Goal: Task Accomplishment & Management: Use online tool/utility

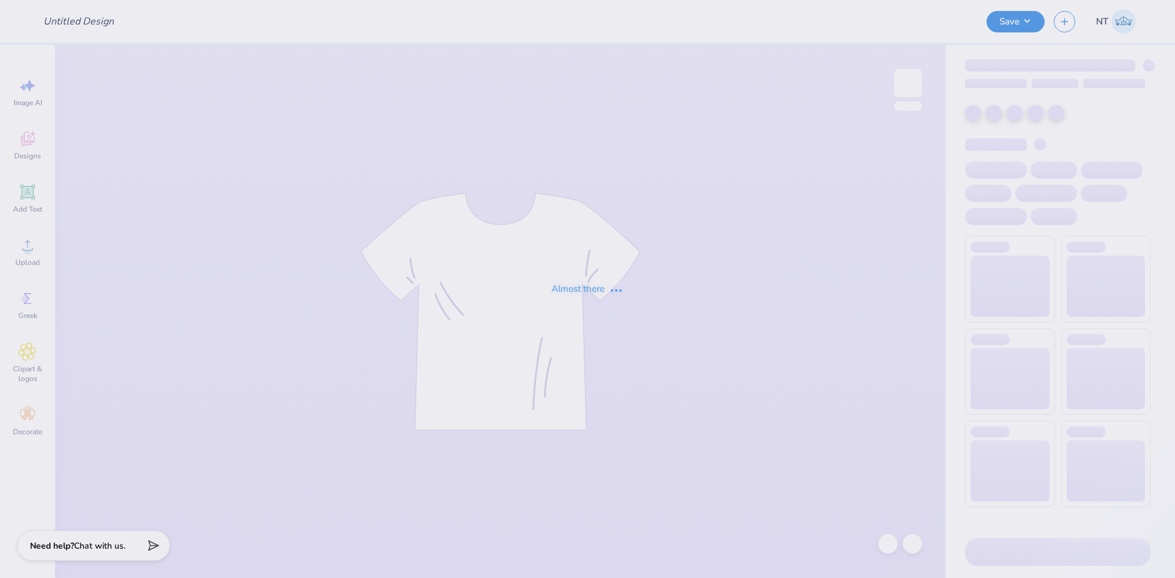
type input "St. Mary's Nun Graphic Tee"
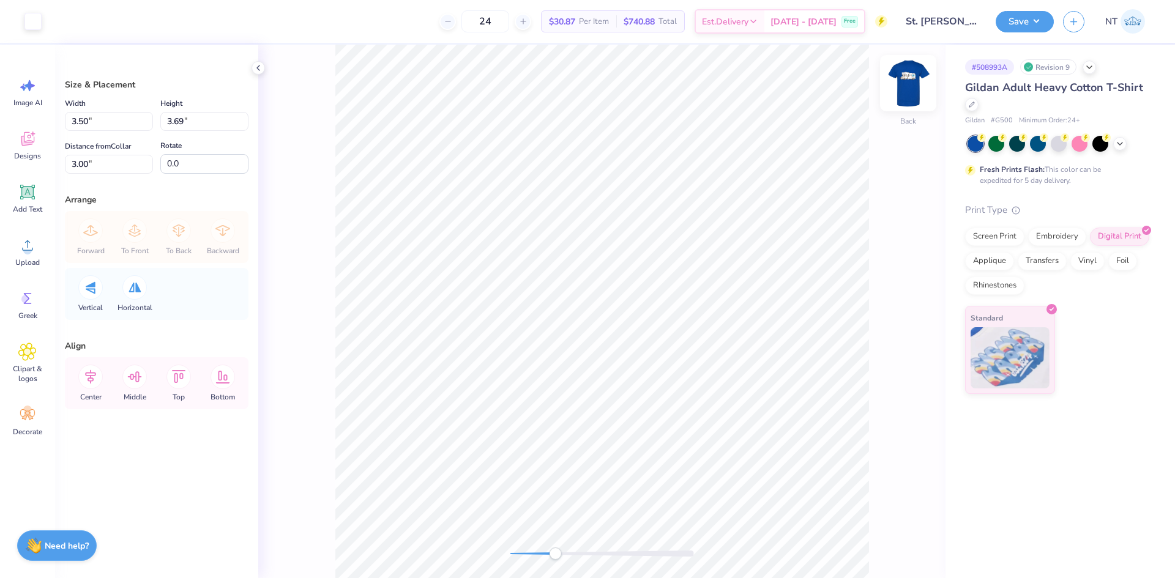
click at [910, 91] on img at bounding box center [908, 83] width 49 height 49
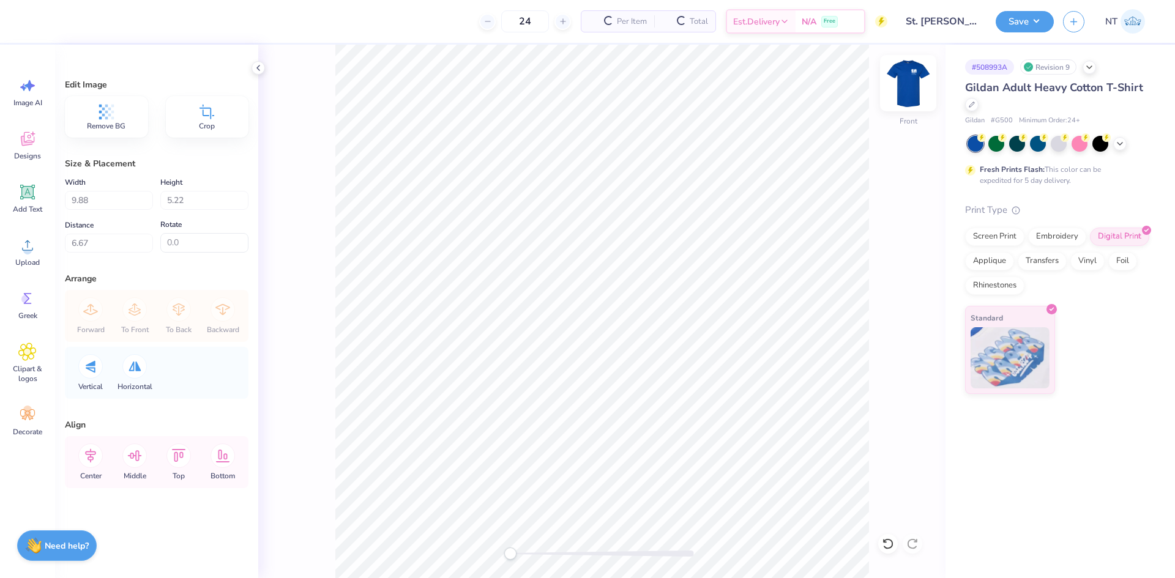
click at [916, 87] on img at bounding box center [908, 83] width 49 height 49
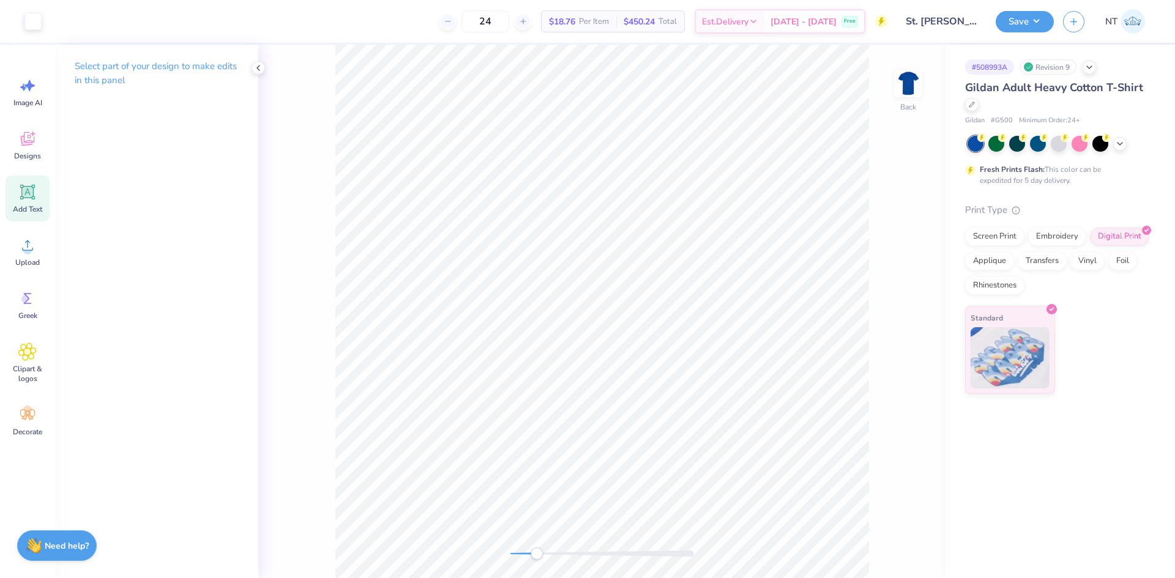
click at [29, 199] on icon at bounding box center [27, 192] width 18 height 18
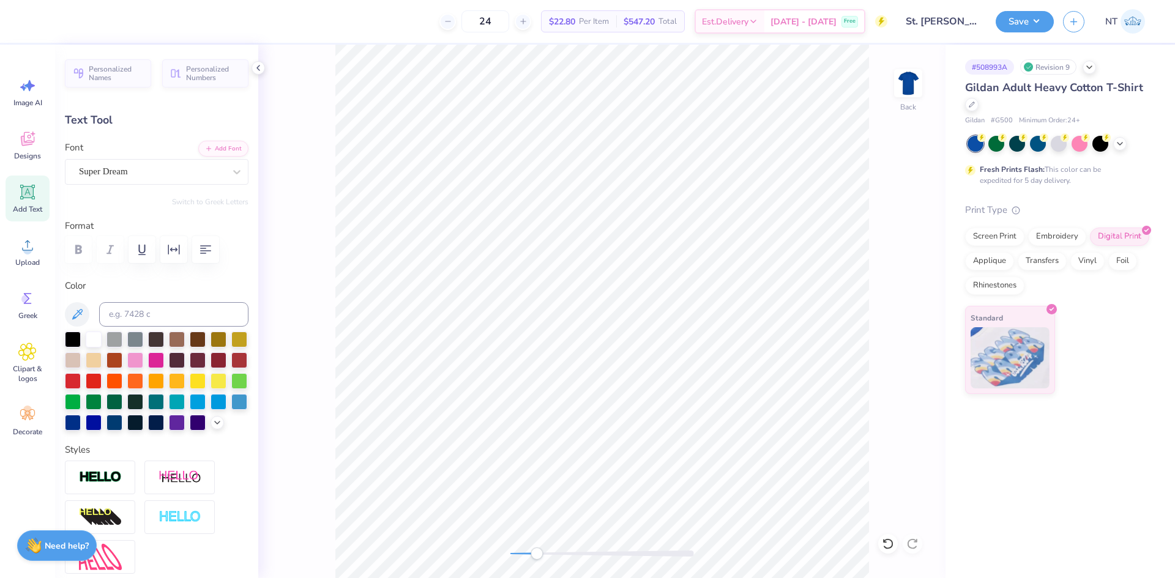
scroll to position [10, 4]
type textarea "St. Mary's Legacy Clinic"
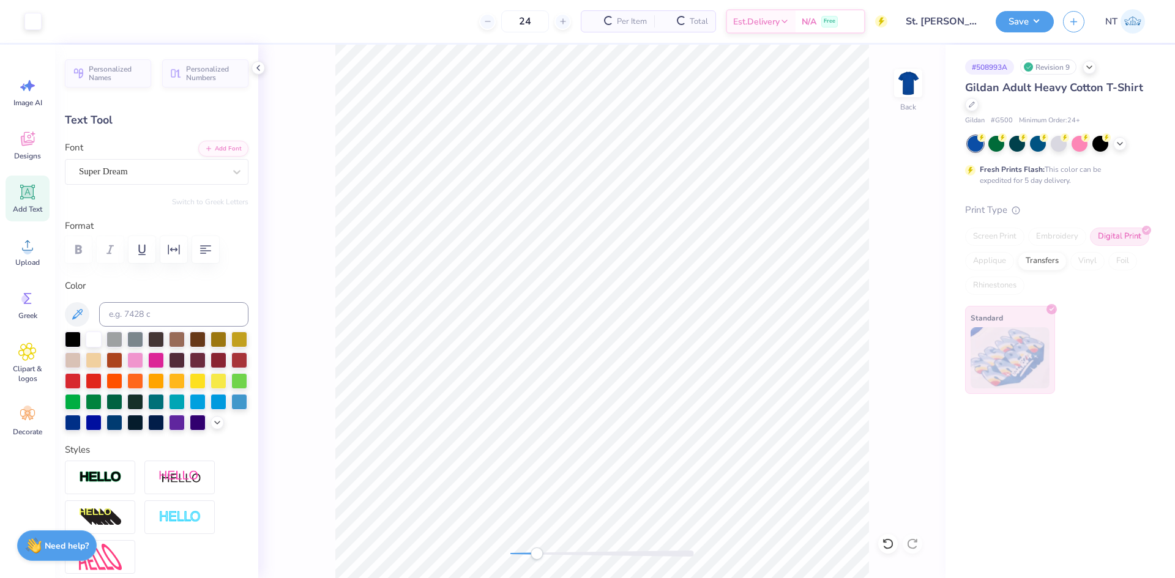
type input "15.02"
type input "5.15"
type input "7.63"
click at [214, 256] on button "button" at bounding box center [205, 249] width 27 height 27
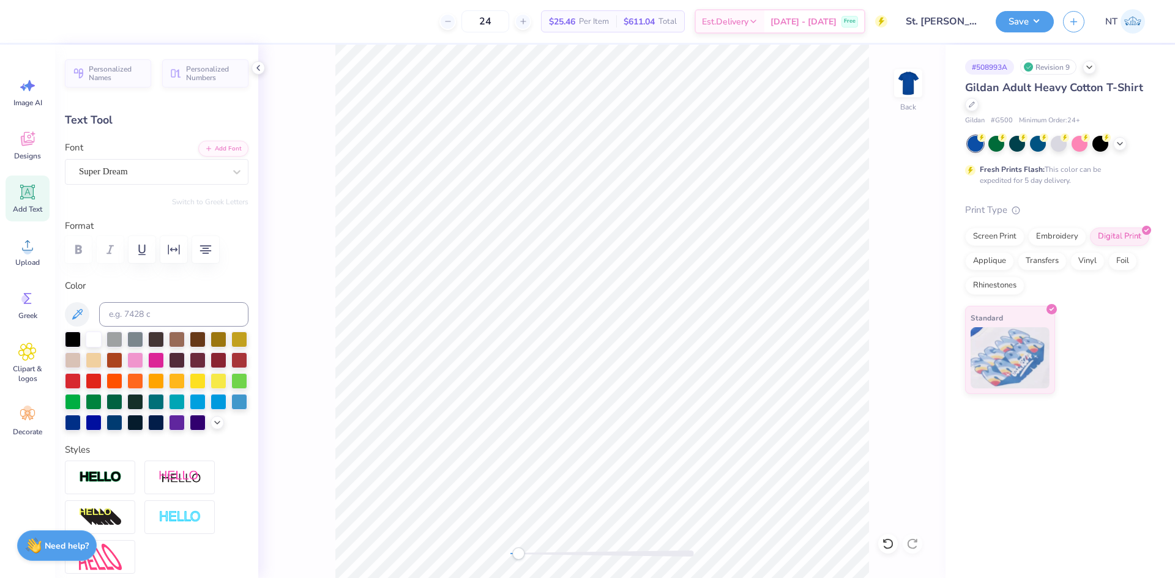
type input "4.73"
type input "1.63"
type input "11.16"
click at [164, 161] on div "Super Dream" at bounding box center [157, 172] width 184 height 26
type input "times"
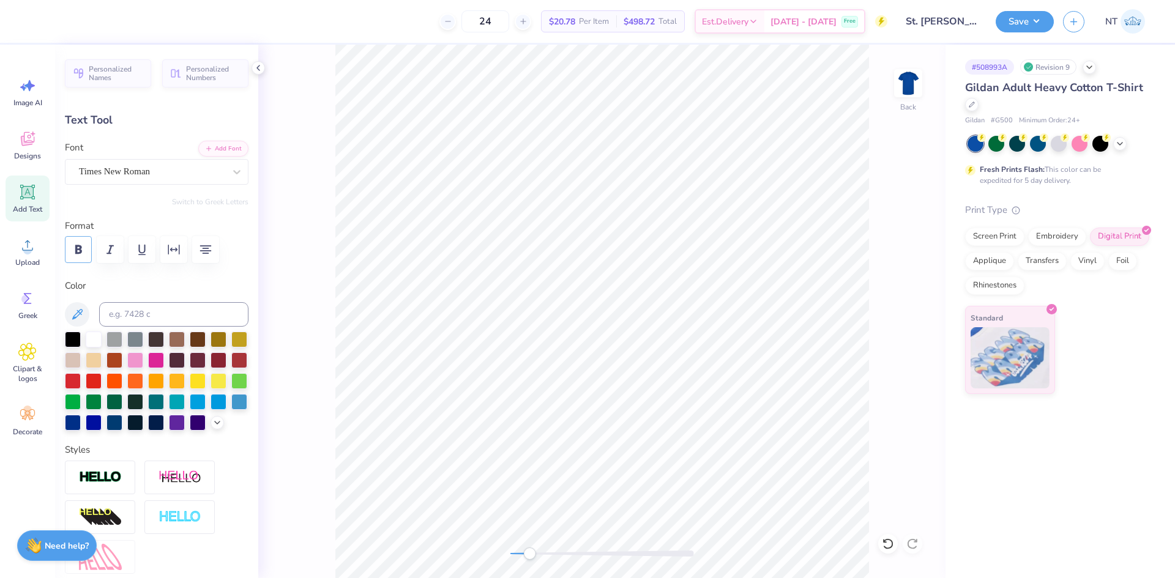
click at [79, 252] on icon "button" at bounding box center [78, 249] width 15 height 15
type input "4.38"
type input "1.64"
type input "8.43"
type input "2.93"
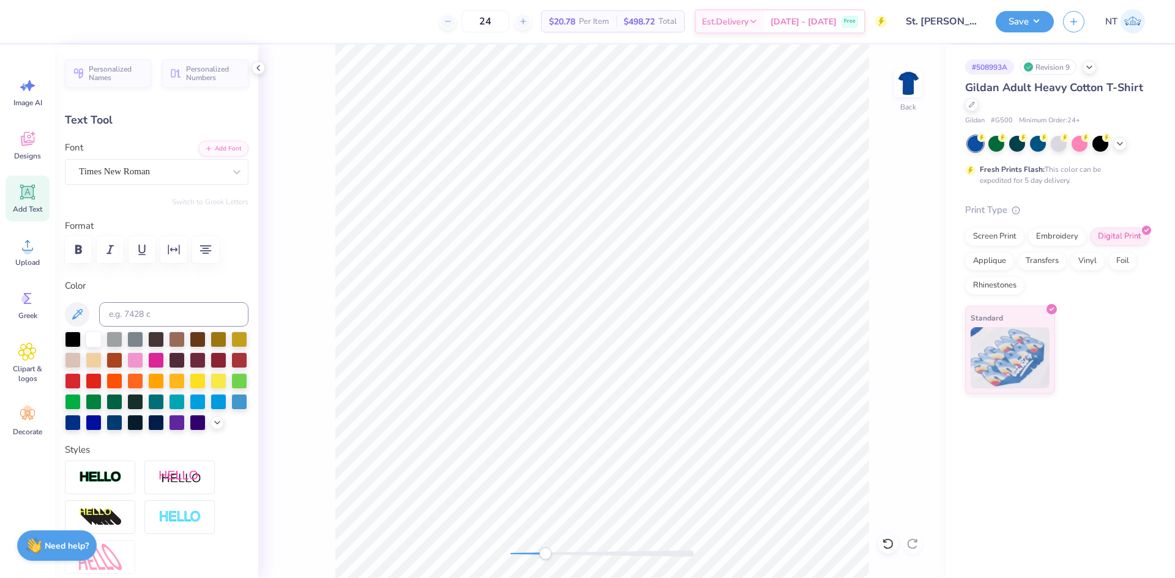
type input "1.10"
type input "8.26"
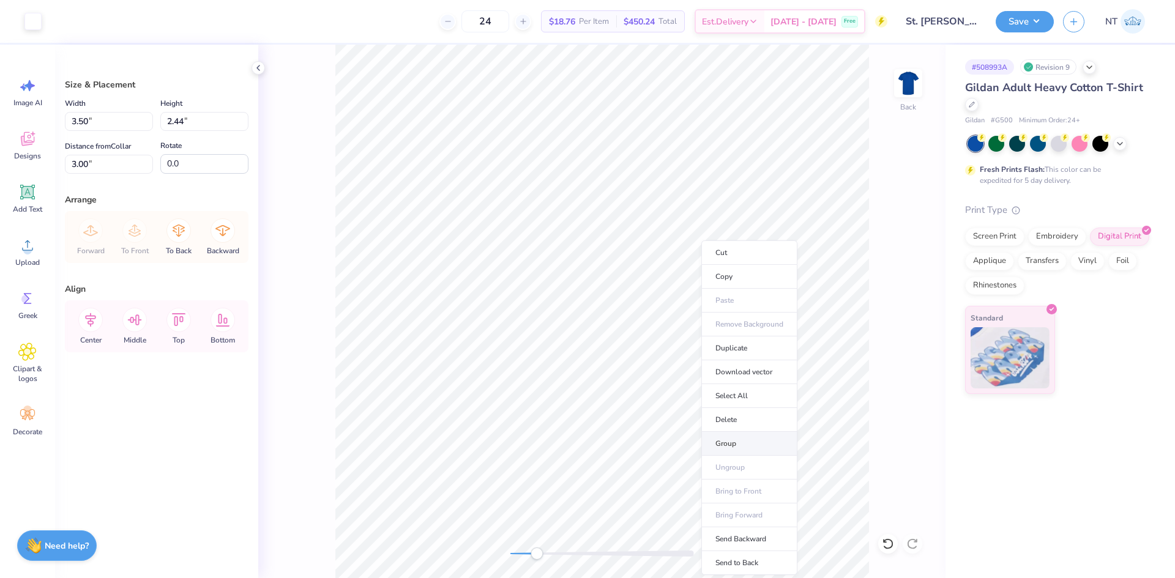
click at [728, 439] on li "Group" at bounding box center [749, 444] width 96 height 24
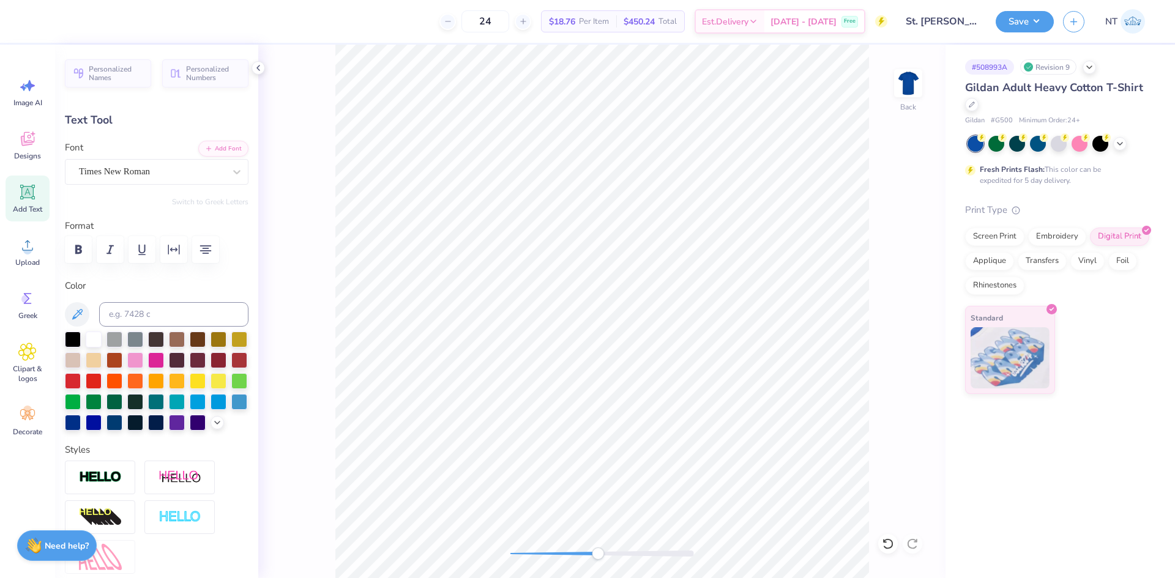
scroll to position [10, 3]
type textarea "St. Mary s Legacy Clinic"
click at [683, 347] on li "Duplicate" at bounding box center [689, 349] width 96 height 24
type input "6.59"
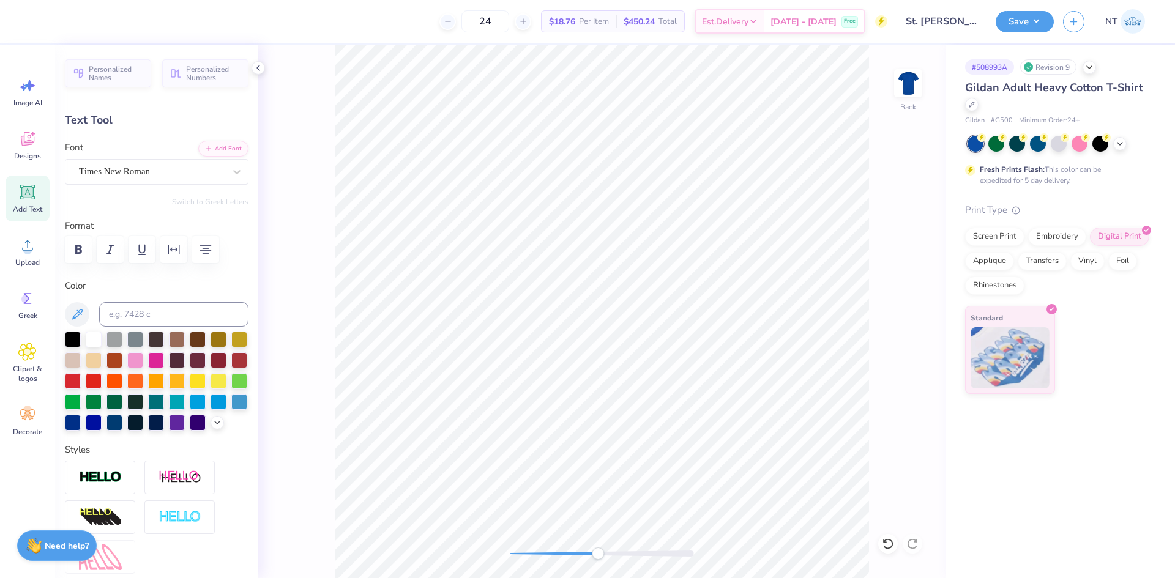
type textarea ","
type input "0.09"
type input "0.14"
type input "7.80"
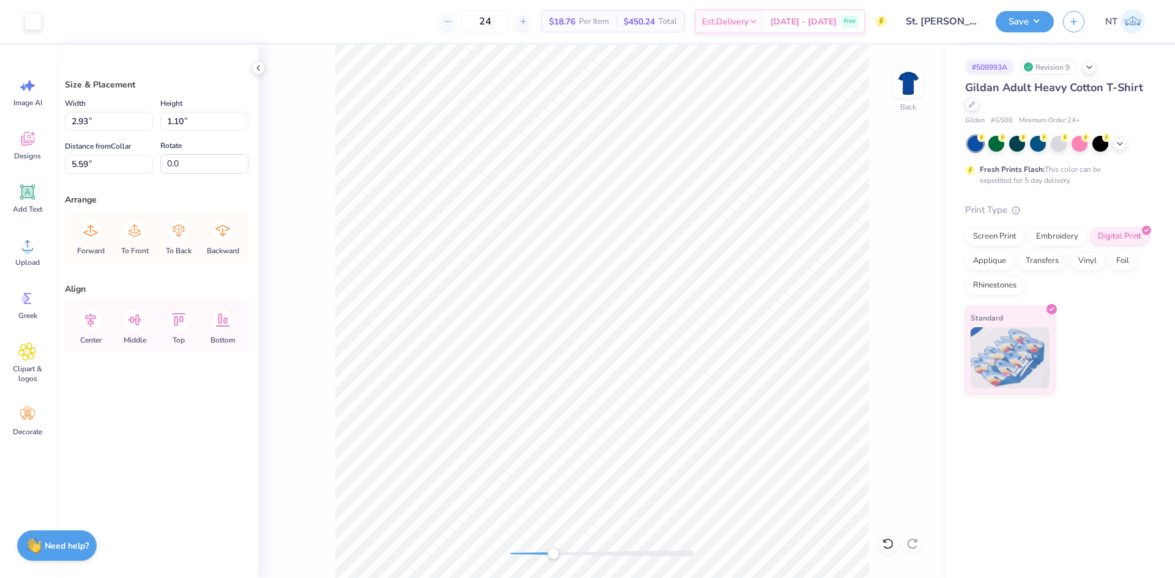
type input "3.14"
type input "1.18"
type input "5.61"
click at [675, 447] on li "Group" at bounding box center [693, 444] width 96 height 24
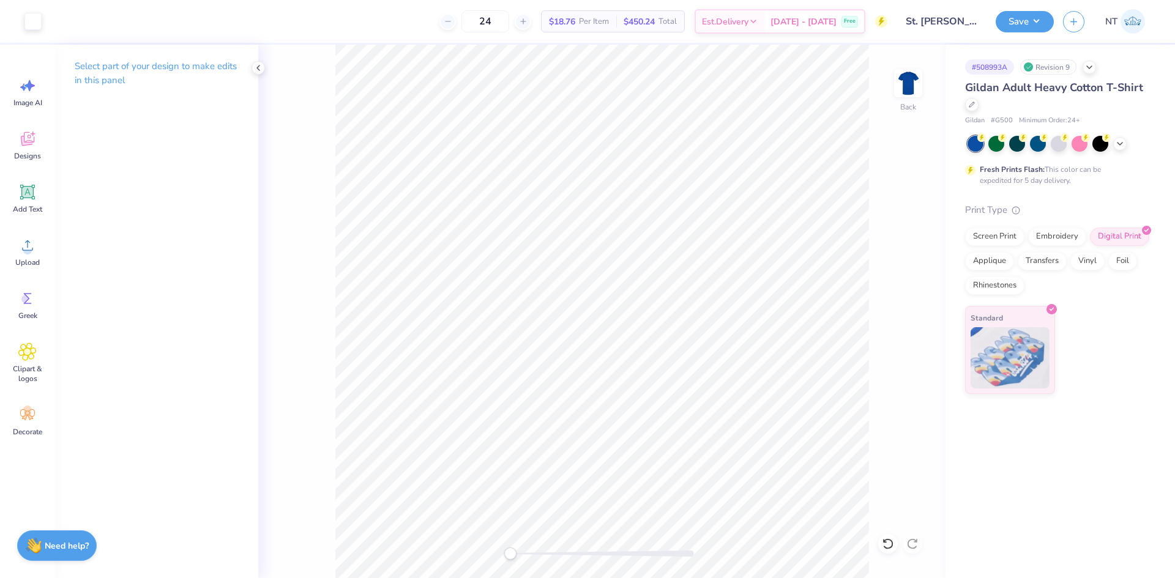
click at [891, 80] on div "Back" at bounding box center [601, 312] width 687 height 534
click at [900, 80] on img at bounding box center [908, 83] width 49 height 49
click at [261, 69] on icon at bounding box center [258, 68] width 10 height 10
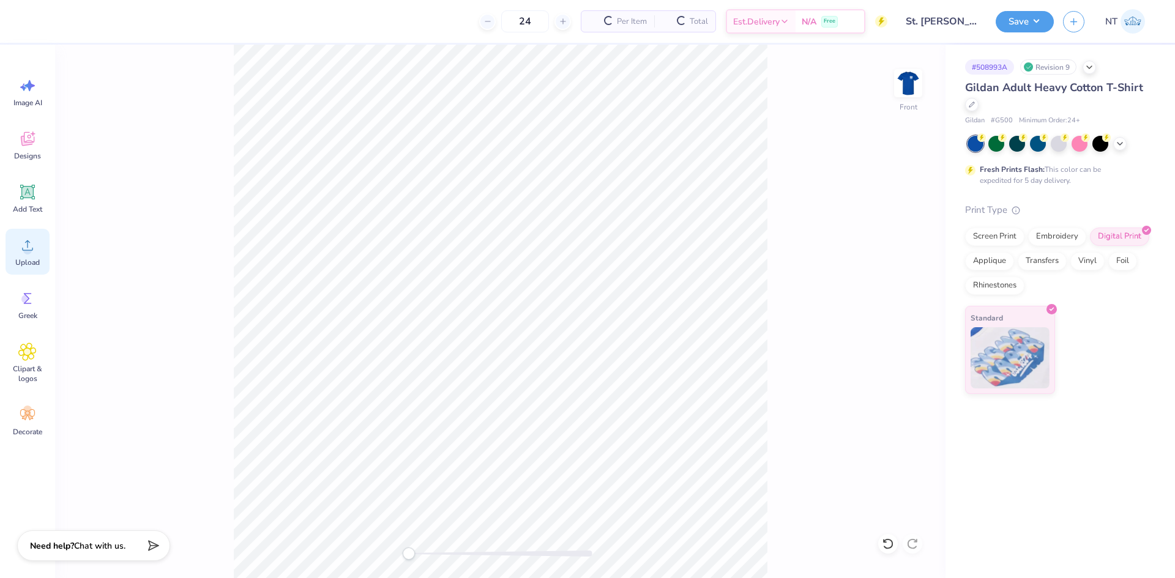
click at [23, 243] on icon at bounding box center [27, 245] width 18 height 18
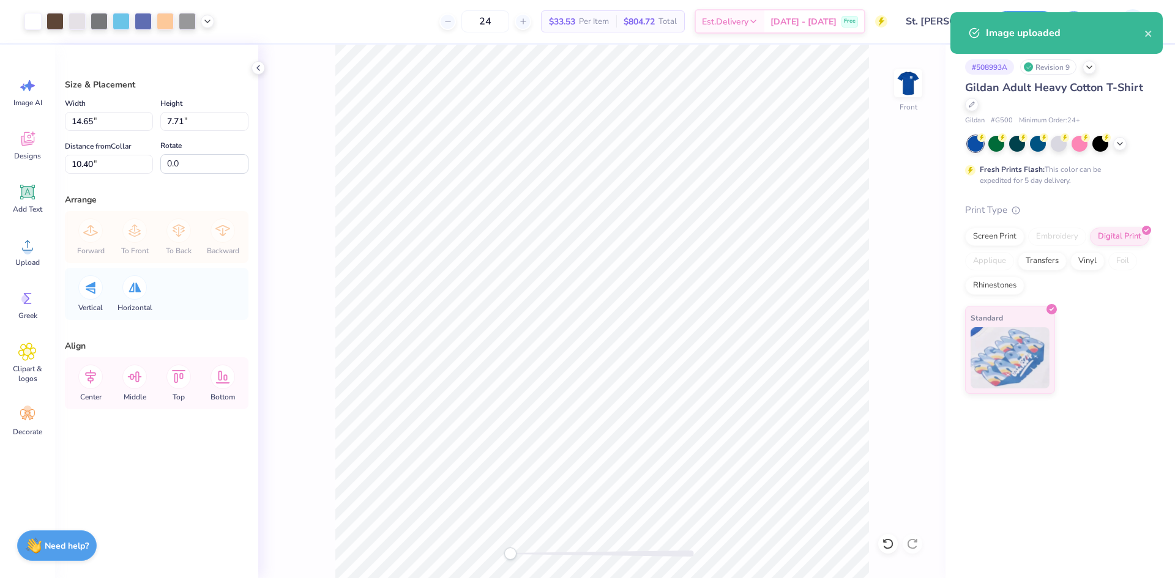
type input "11.35"
type input "5.97"
type input "12.13"
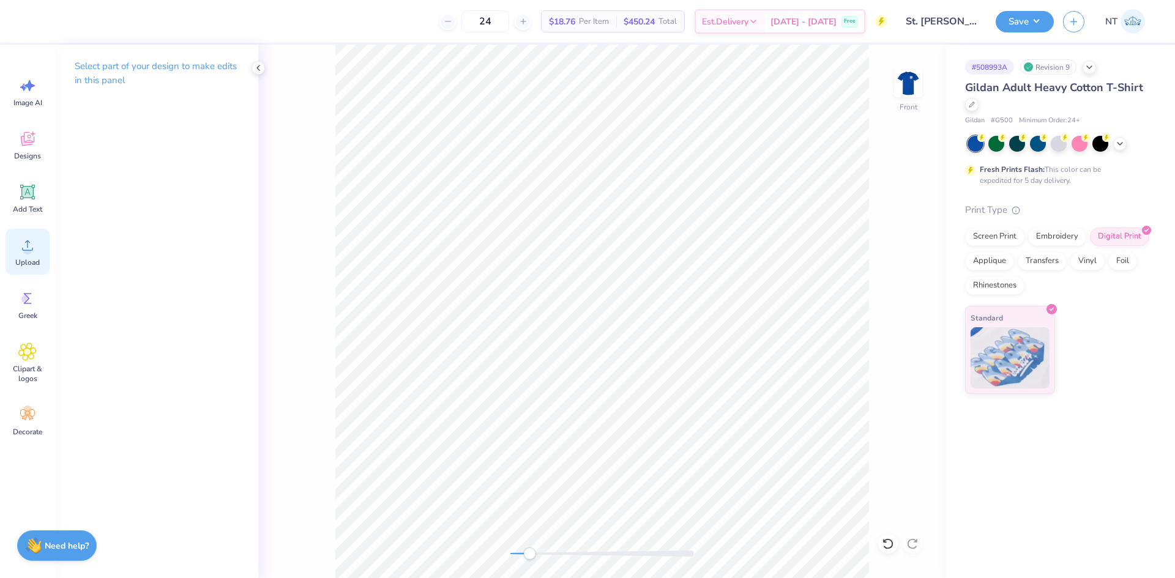
click at [30, 255] on div "Upload" at bounding box center [28, 252] width 44 height 46
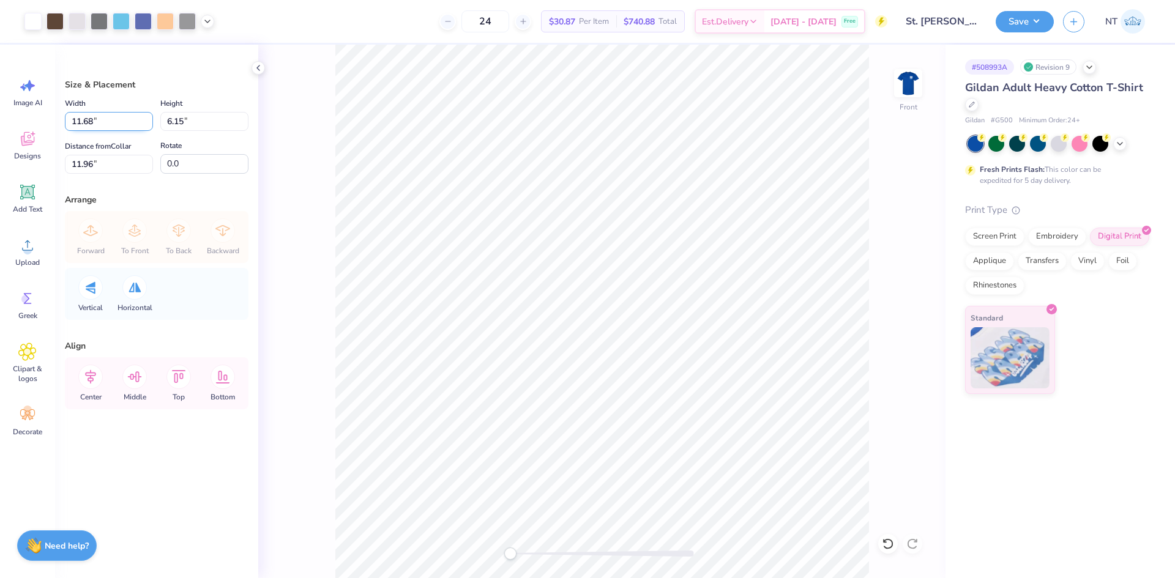
click at [99, 119] on input "11.68" at bounding box center [109, 121] width 88 height 19
type input "2"
type input "12.00"
type input "6.32"
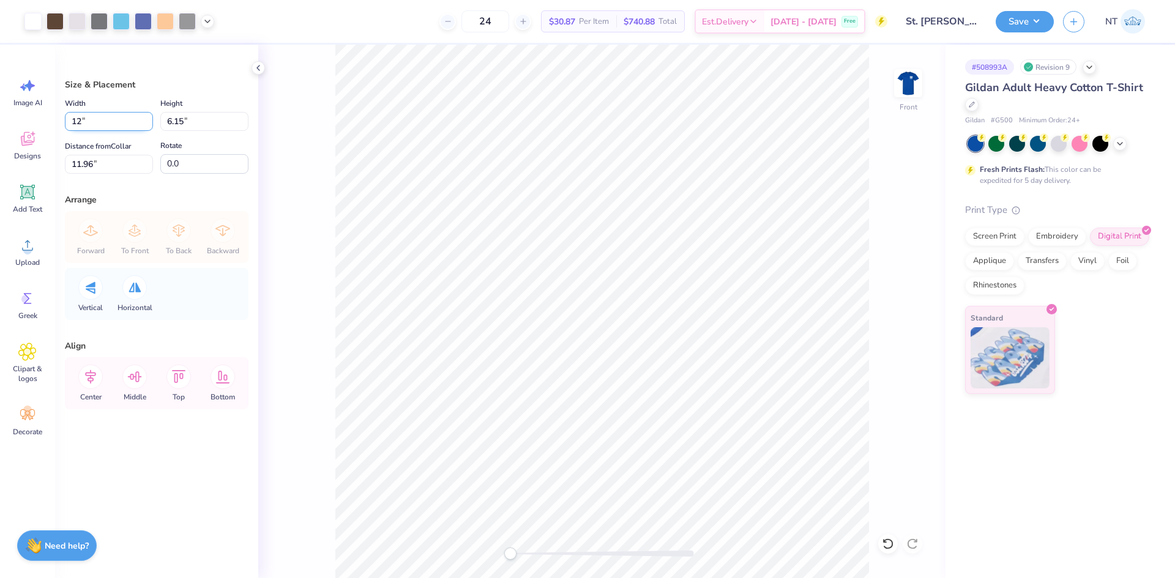
type input "2.92"
click at [81, 176] on div "Size & Placement Width 12.00 12.00 " Height 6.32 6.32 " Distance from Collar 2.…" at bounding box center [156, 312] width 203 height 534
click at [80, 158] on input "2.92" at bounding box center [109, 164] width 88 height 19
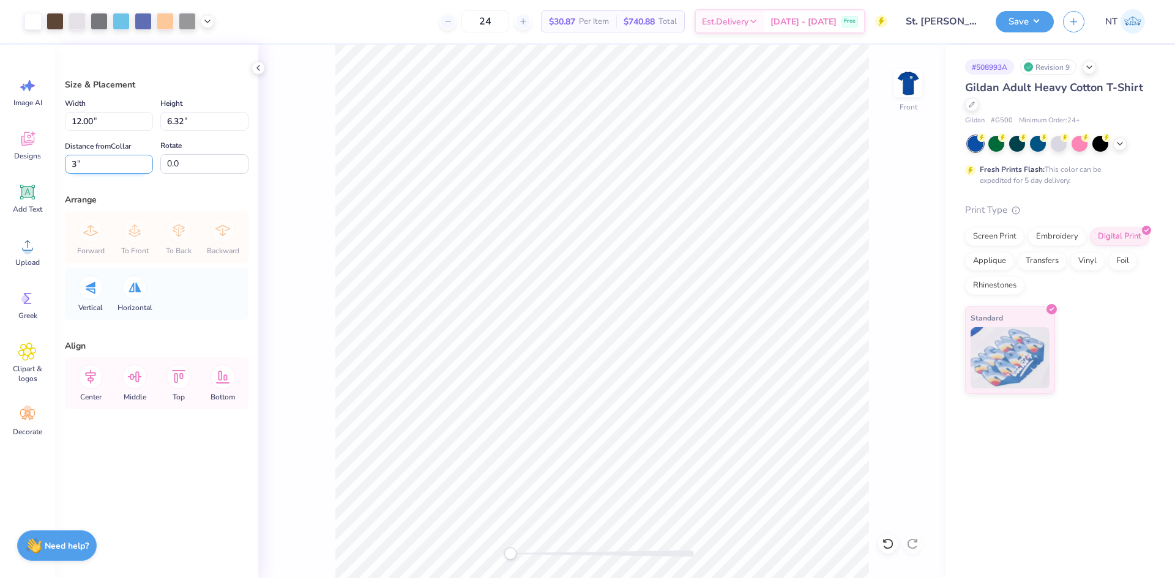
type input "3"
click at [911, 84] on img at bounding box center [908, 83] width 49 height 49
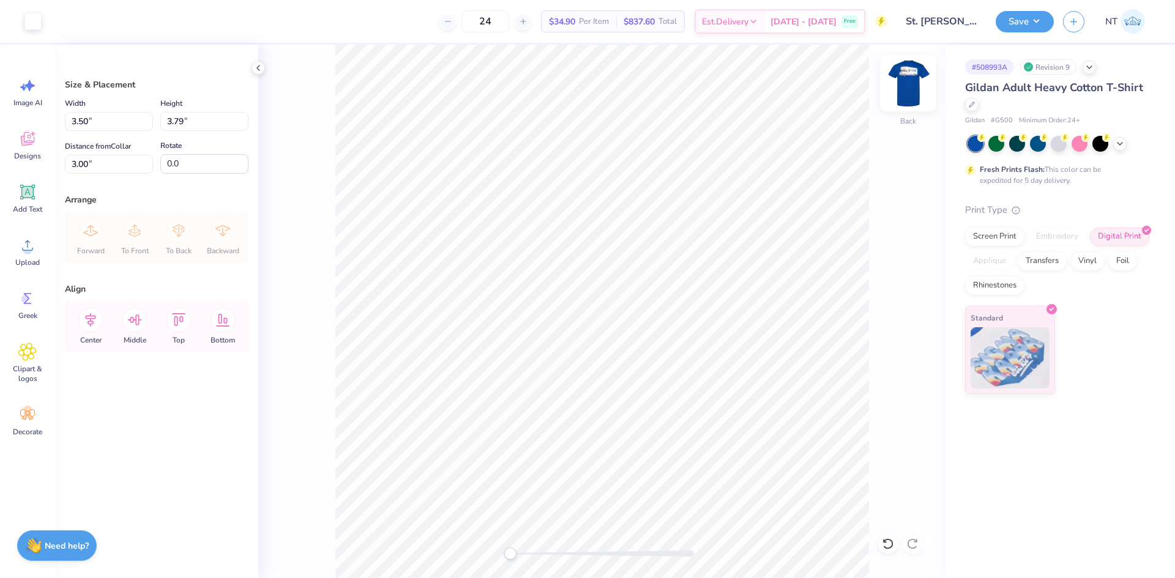
click at [911, 89] on img at bounding box center [908, 83] width 49 height 49
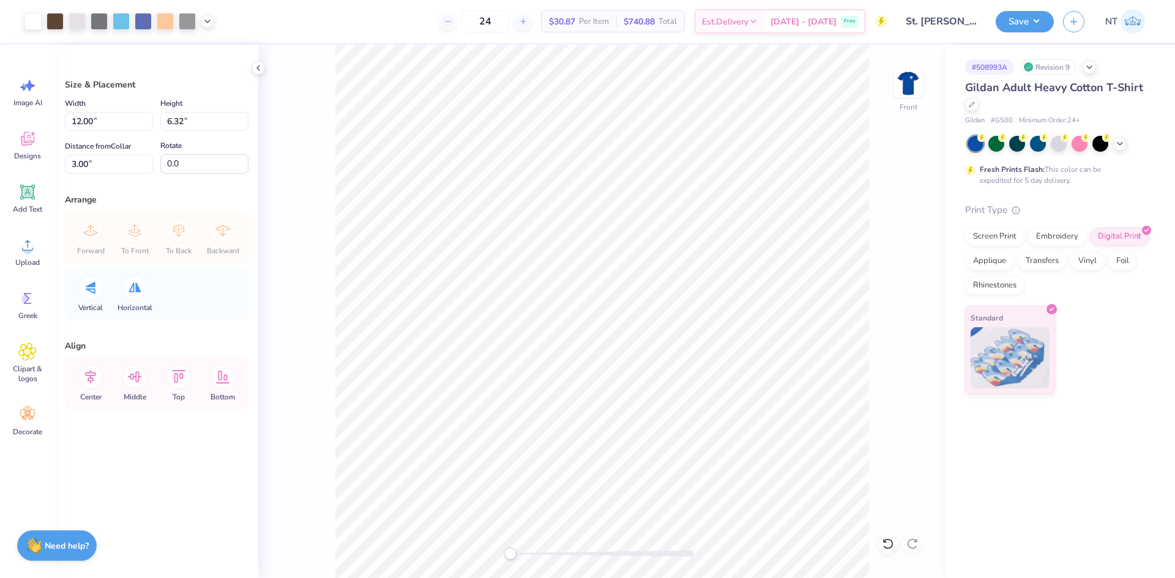
click at [893, 73] on div "Front" at bounding box center [601, 312] width 687 height 534
click at [899, 102] on div "Front" at bounding box center [908, 90] width 28 height 43
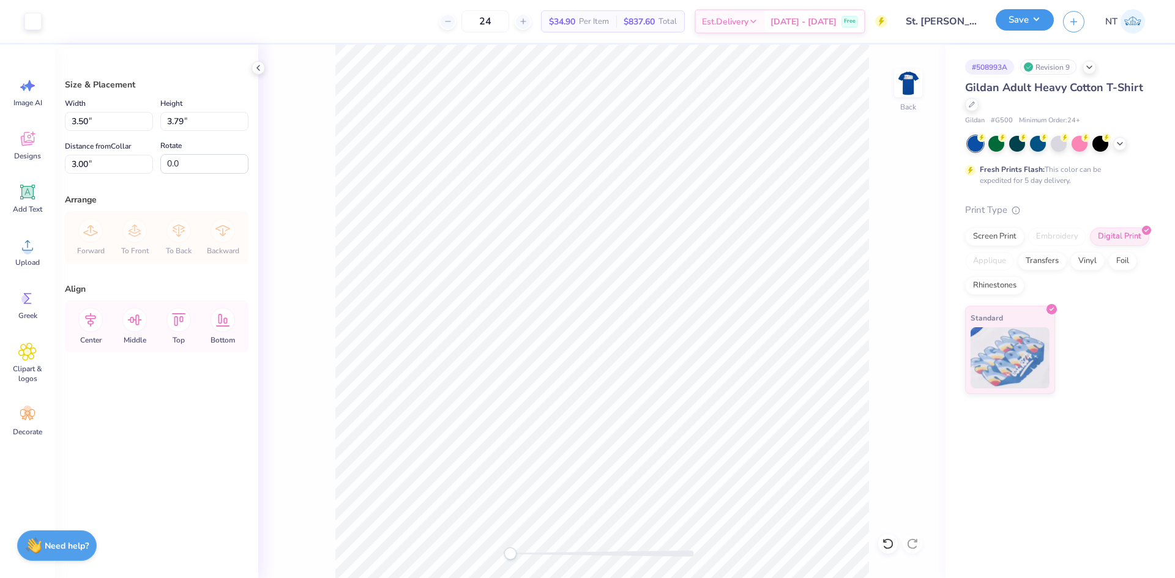
click at [1034, 24] on button "Save" at bounding box center [1025, 19] width 58 height 21
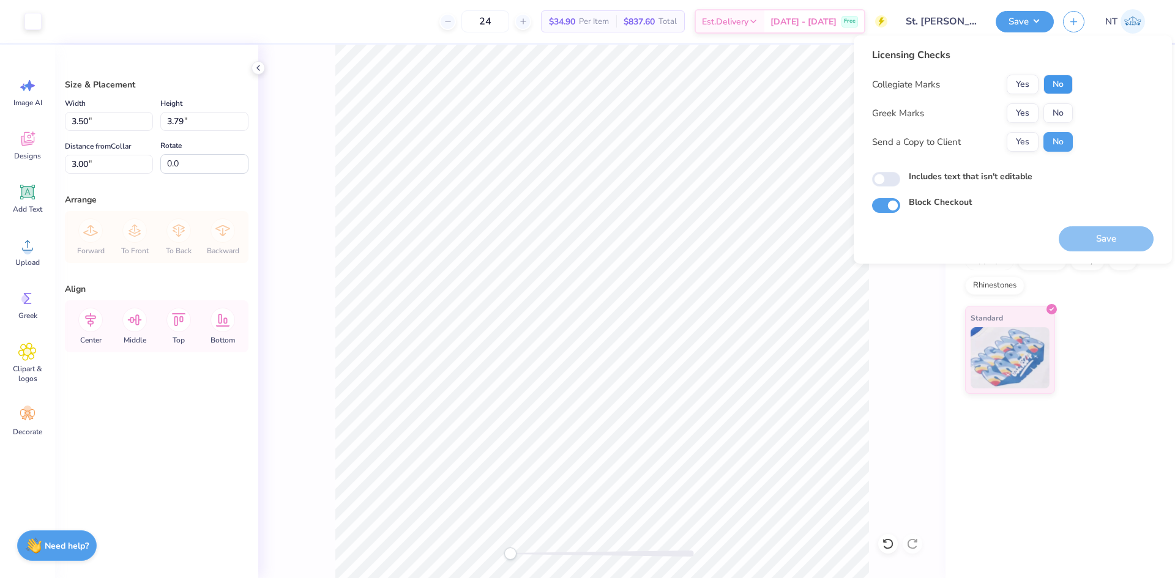
click at [1055, 83] on button "No" at bounding box center [1058, 85] width 29 height 20
click at [1057, 102] on div "Collegiate Marks Yes No Greek Marks Yes No Send a Copy to Client Yes No" at bounding box center [972, 113] width 201 height 77
click at [1061, 116] on button "No" at bounding box center [1058, 113] width 29 height 20
click at [898, 182] on input "Includes text that isn't editable" at bounding box center [886, 179] width 28 height 15
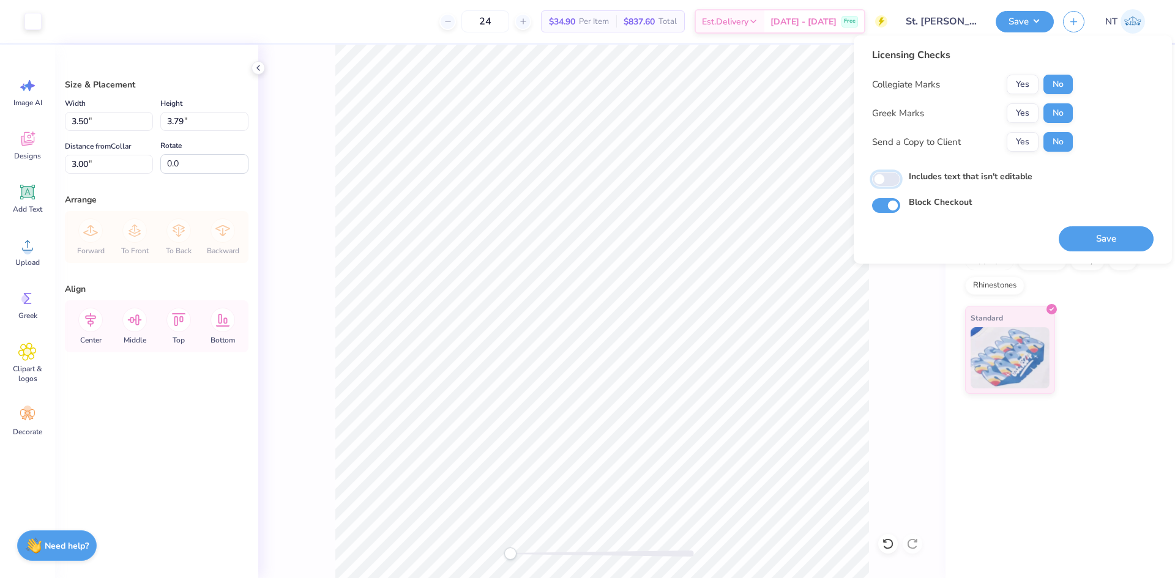
checkbox input "false"
click at [1124, 223] on div "Save" at bounding box center [1106, 232] width 95 height 39
click at [1128, 242] on button "Save" at bounding box center [1106, 238] width 95 height 25
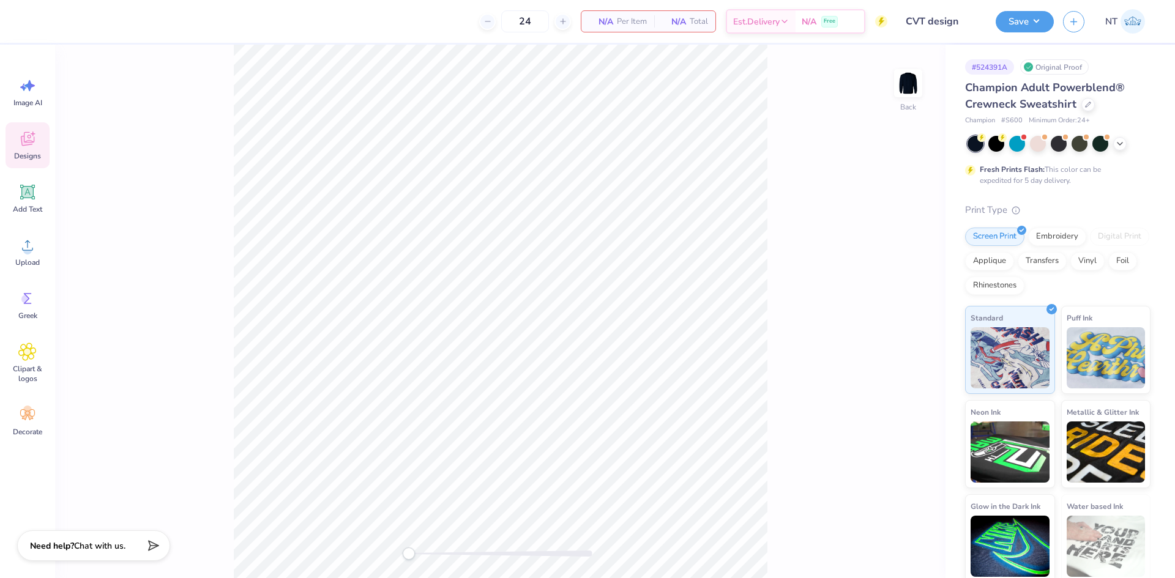
click at [22, 140] on icon at bounding box center [27, 141] width 12 height 10
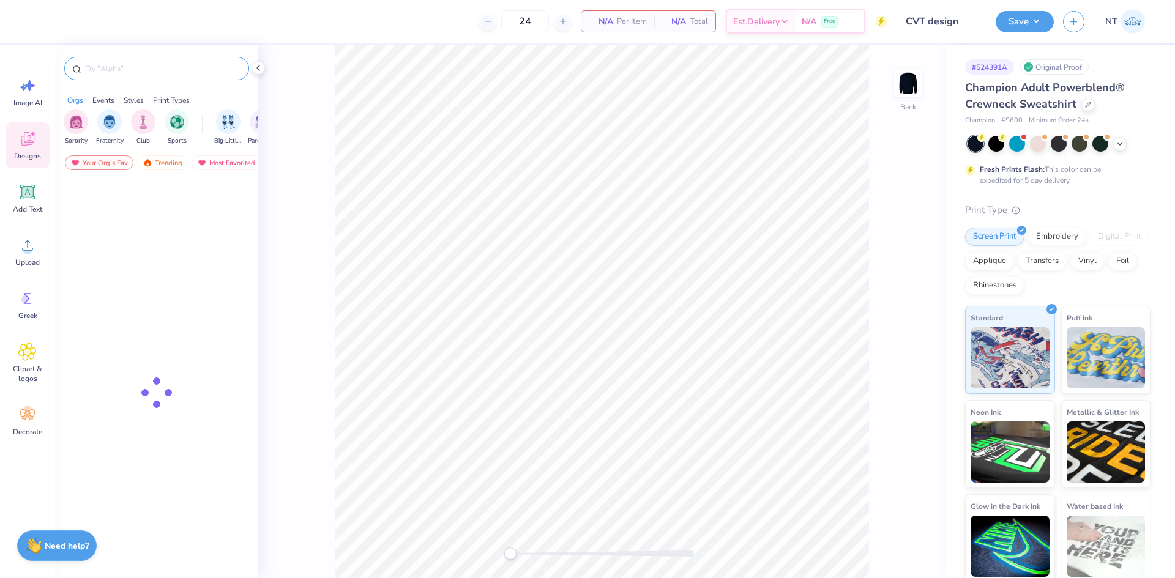
click at [108, 78] on div at bounding box center [156, 68] width 185 height 23
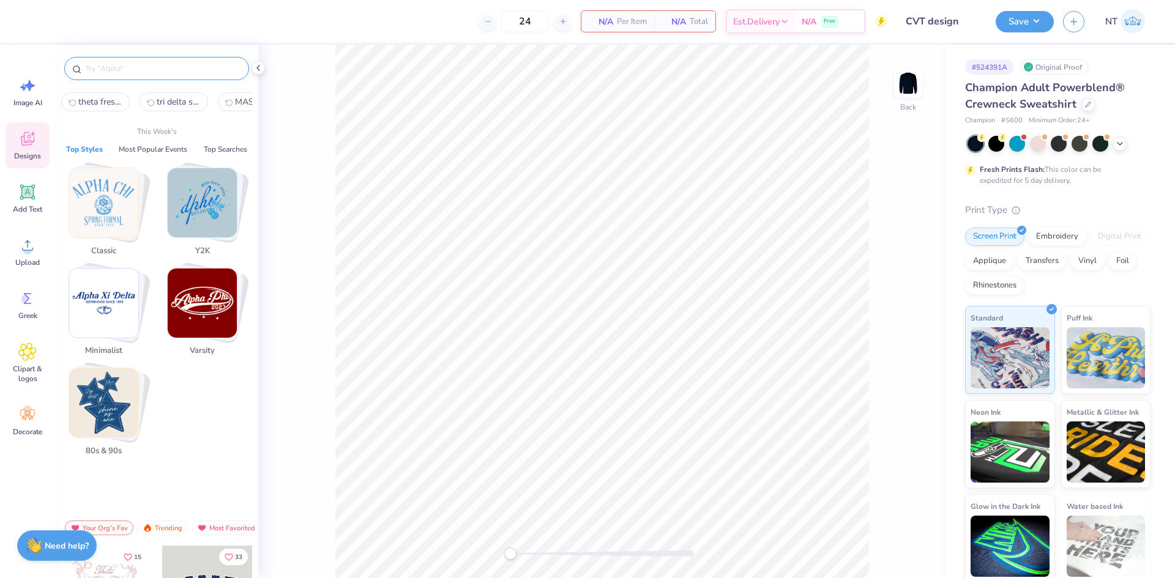
click at [107, 69] on input "text" at bounding box center [162, 68] width 157 height 12
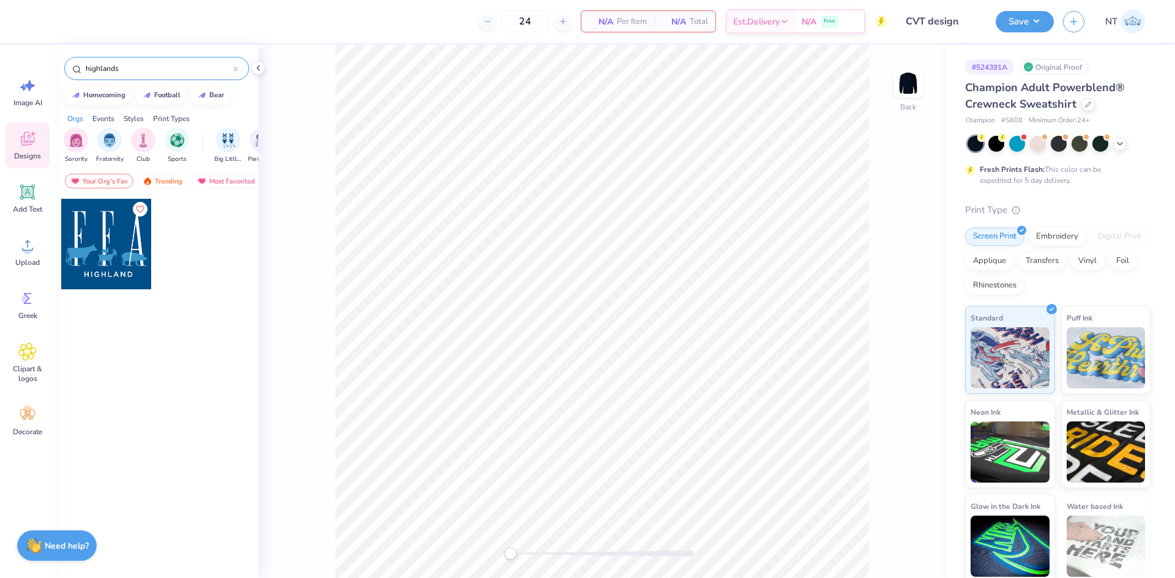
type input "highlands"
click at [116, 257] on div at bounding box center [106, 244] width 91 height 91
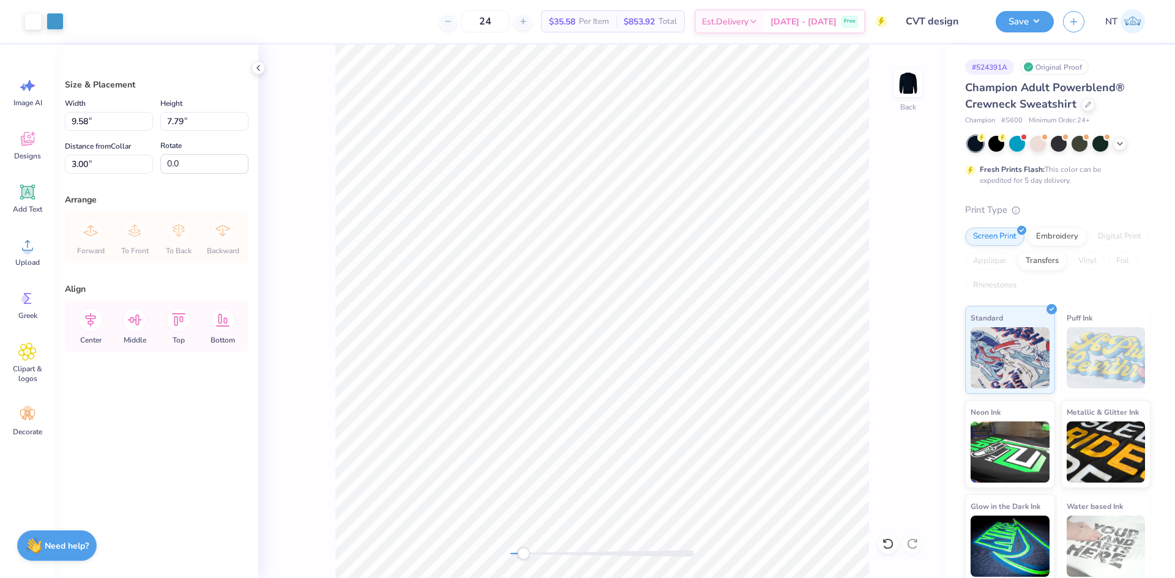
type input "9.58"
type input "7.79"
click at [640, 466] on li "Ungroup" at bounding box center [639, 468] width 96 height 24
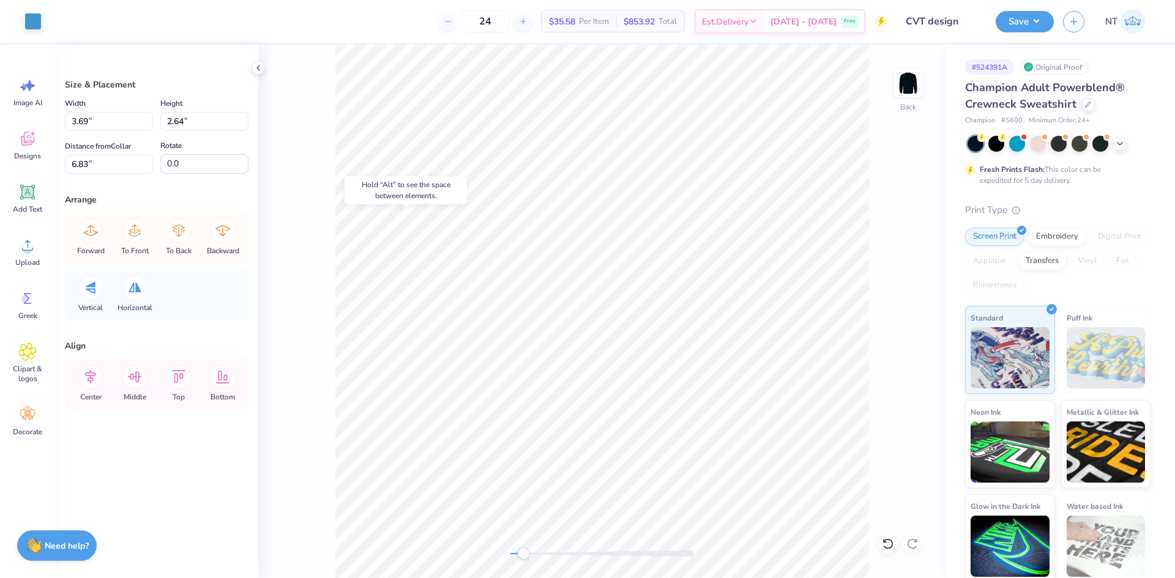
type input "1.55"
type input "1.49"
type input "7.92"
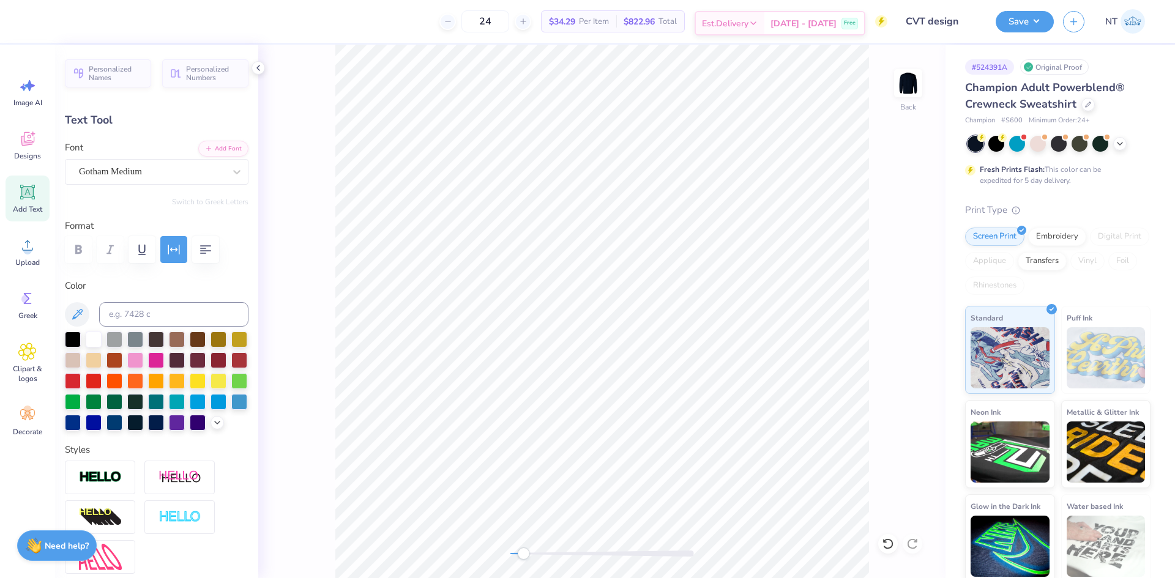
scroll to position [10, 2]
type textarea "1884"
type input "2.36"
type input "0.62"
type input "10.21"
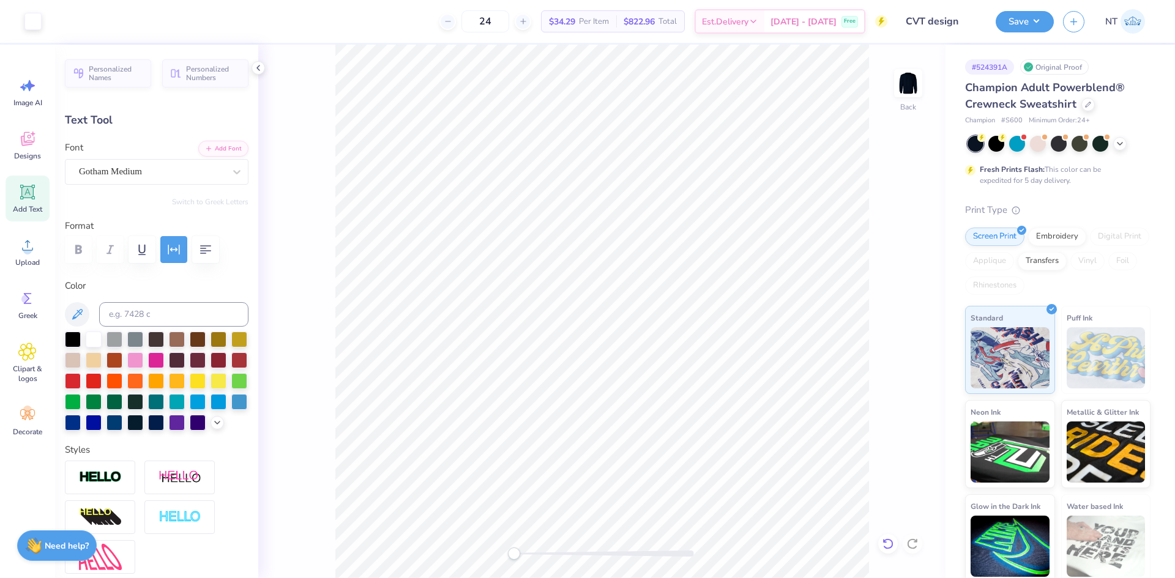
click at [891, 547] on icon at bounding box center [888, 544] width 12 height 12
click at [913, 544] on icon at bounding box center [913, 544] width 12 height 12
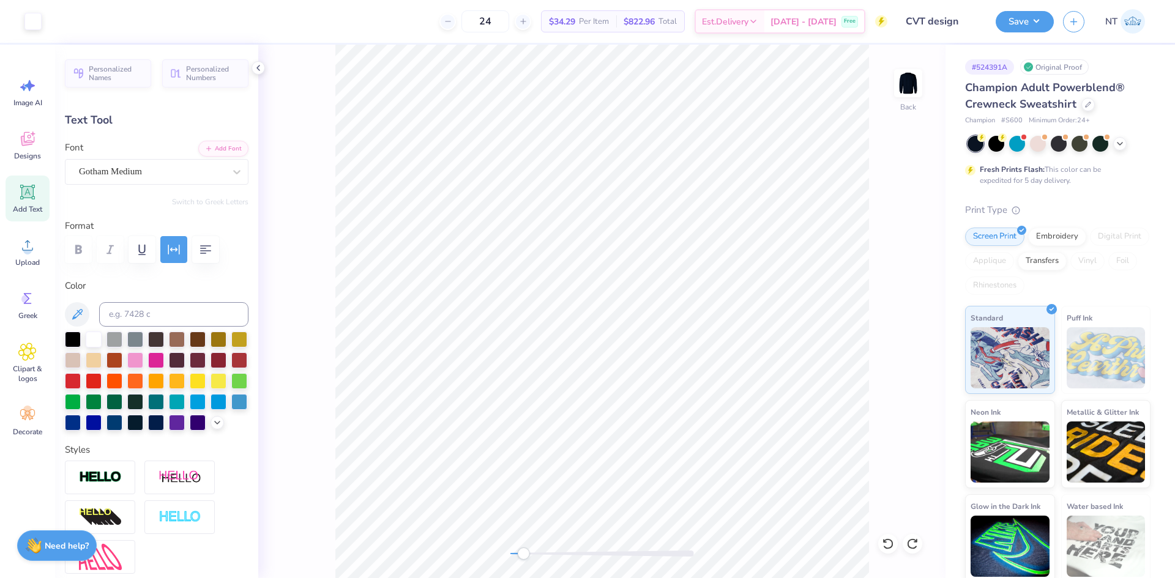
type input "1.60"
type input "6.46"
type input "3.00"
type textarea "C"
type textarea "V"
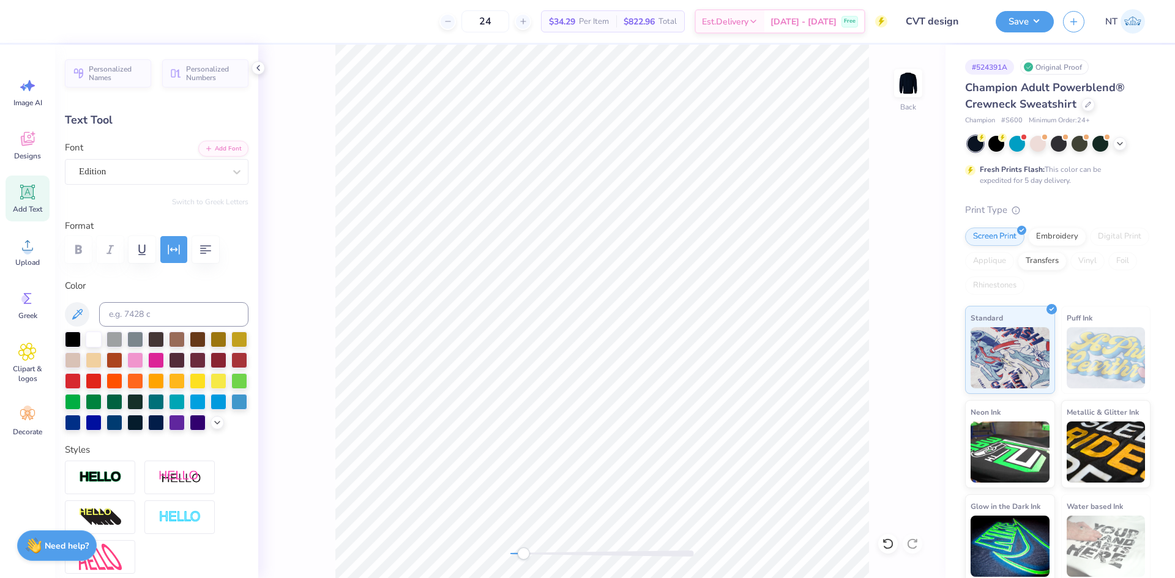
type input "2.37"
type textarea "T"
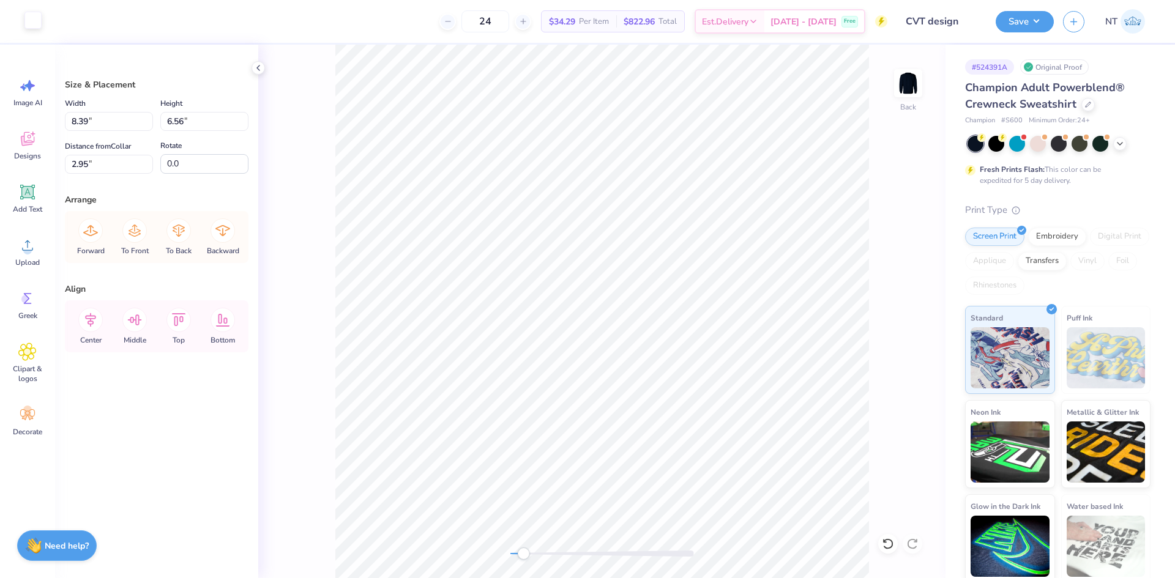
click at [39, 24] on div at bounding box center [32, 20] width 17 height 17
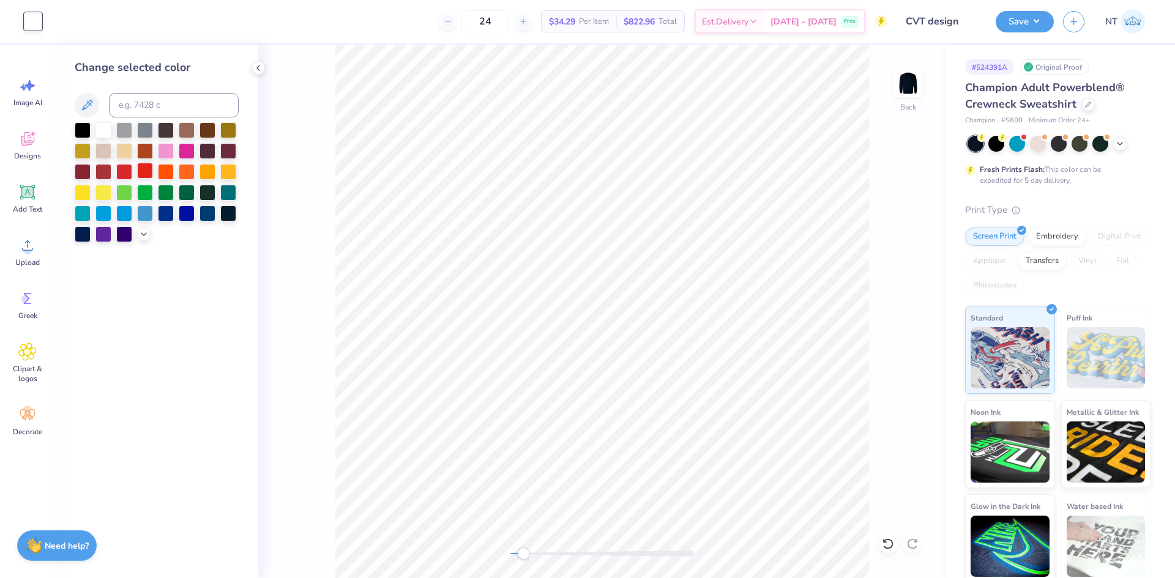
click at [143, 179] on div at bounding box center [145, 171] width 16 height 16
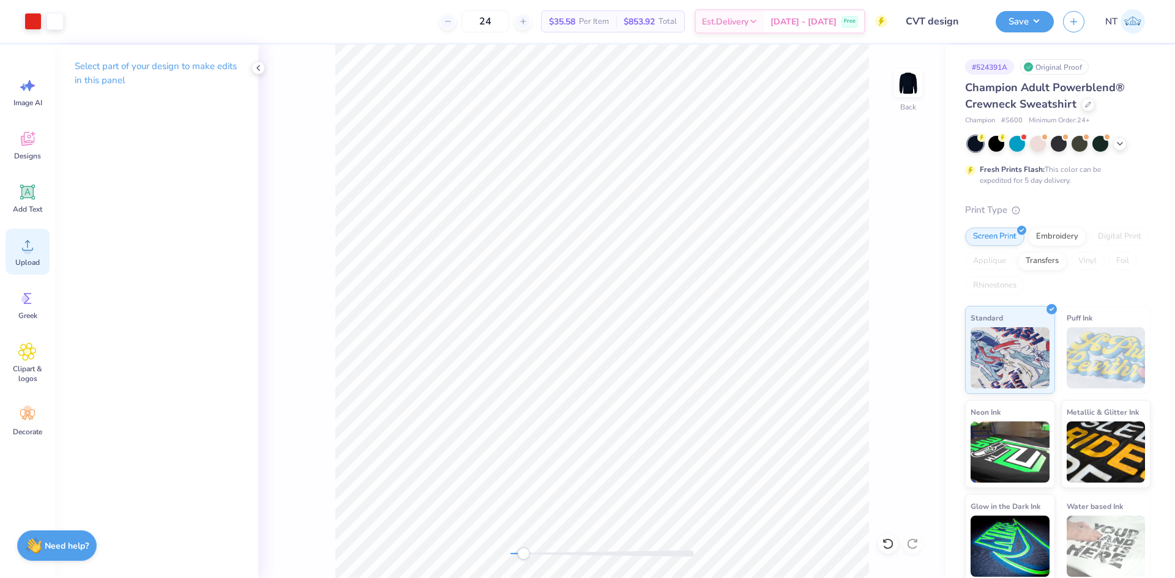
click at [26, 256] on div "Upload" at bounding box center [28, 252] width 44 height 46
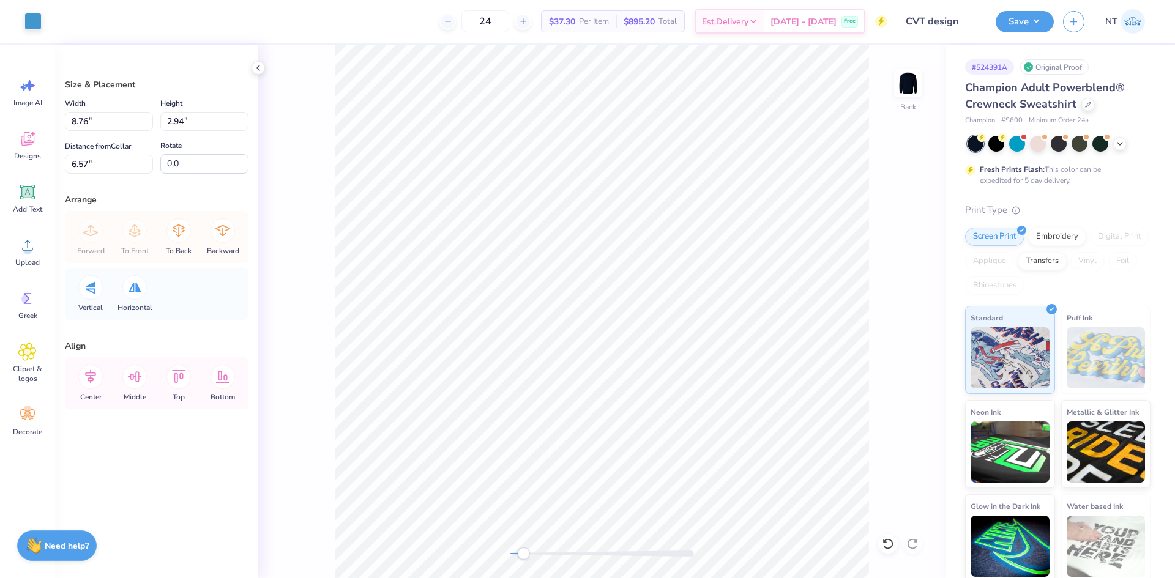
type input "8.76"
type input "2.94"
type input "6.57"
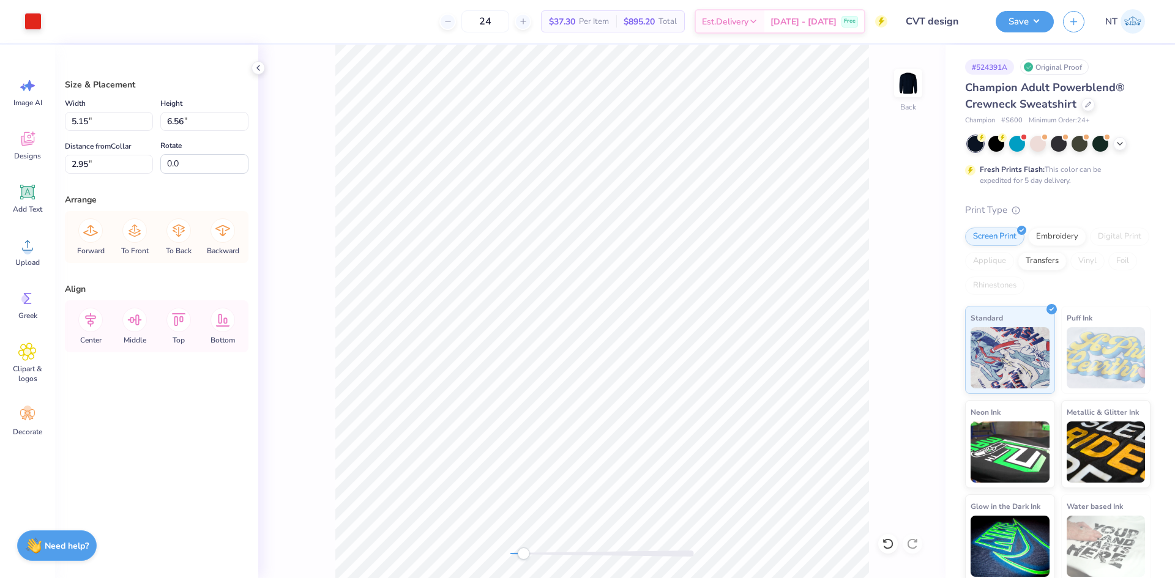
type input "8.39"
type input "3.00"
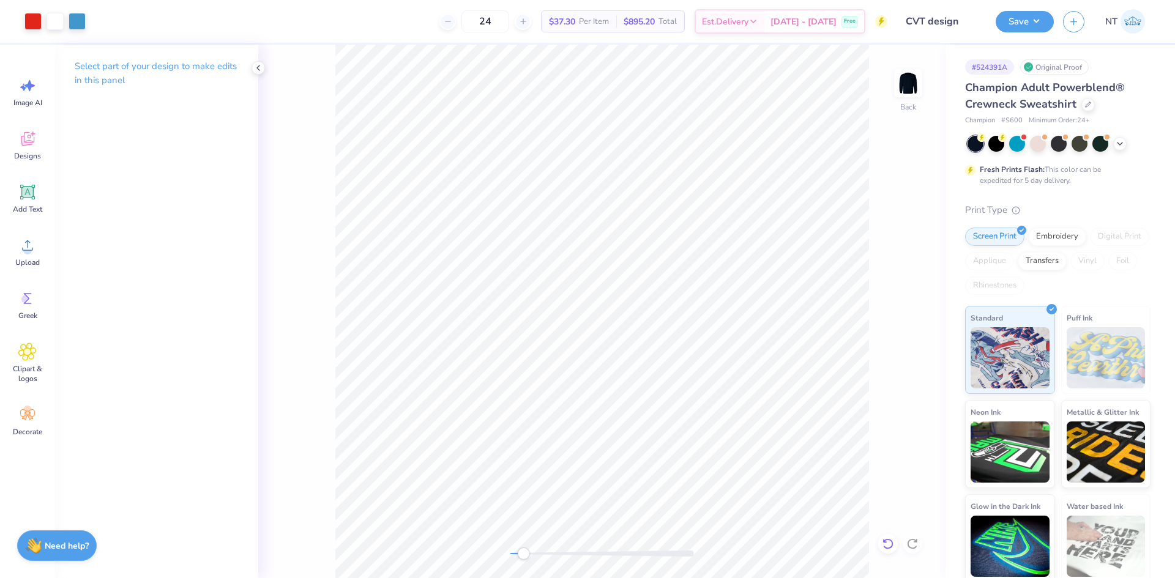
click at [892, 545] on icon at bounding box center [888, 544] width 10 height 11
click at [884, 540] on icon at bounding box center [885, 541] width 2 height 2
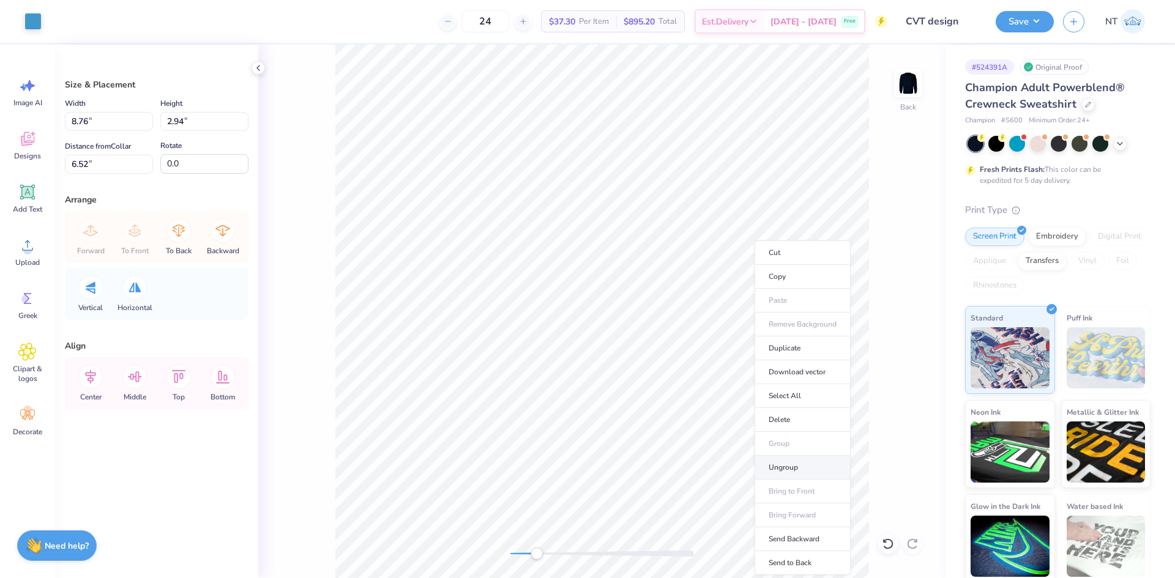
click at [795, 472] on li "Ungroup" at bounding box center [803, 468] width 96 height 24
click at [804, 558] on li "Send to Back" at bounding box center [797, 564] width 96 height 24
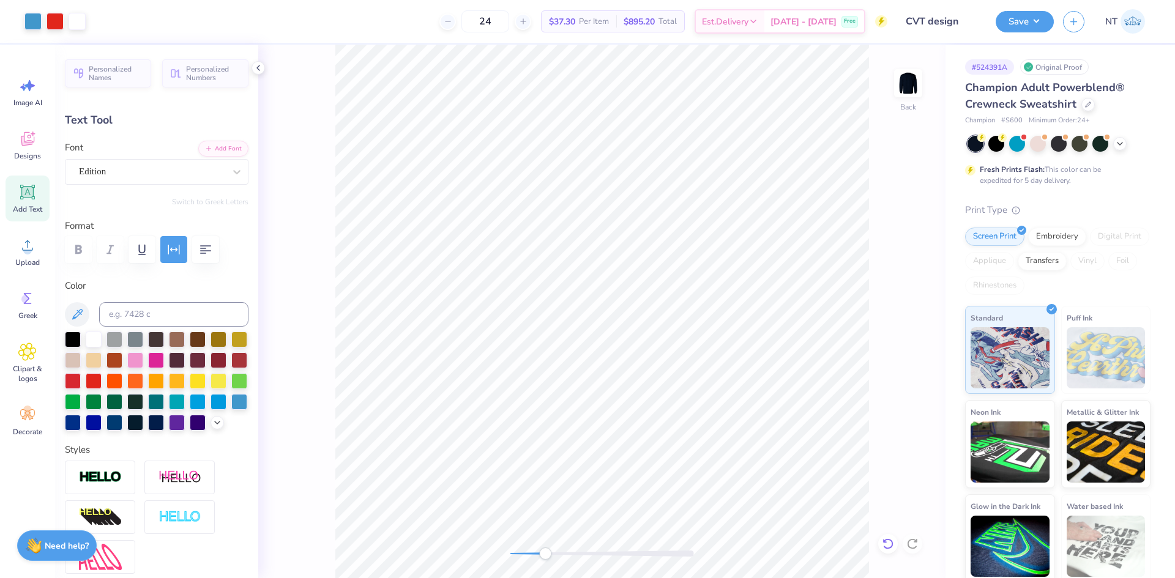
click at [888, 549] on icon at bounding box center [888, 544] width 10 height 11
type input "2.37"
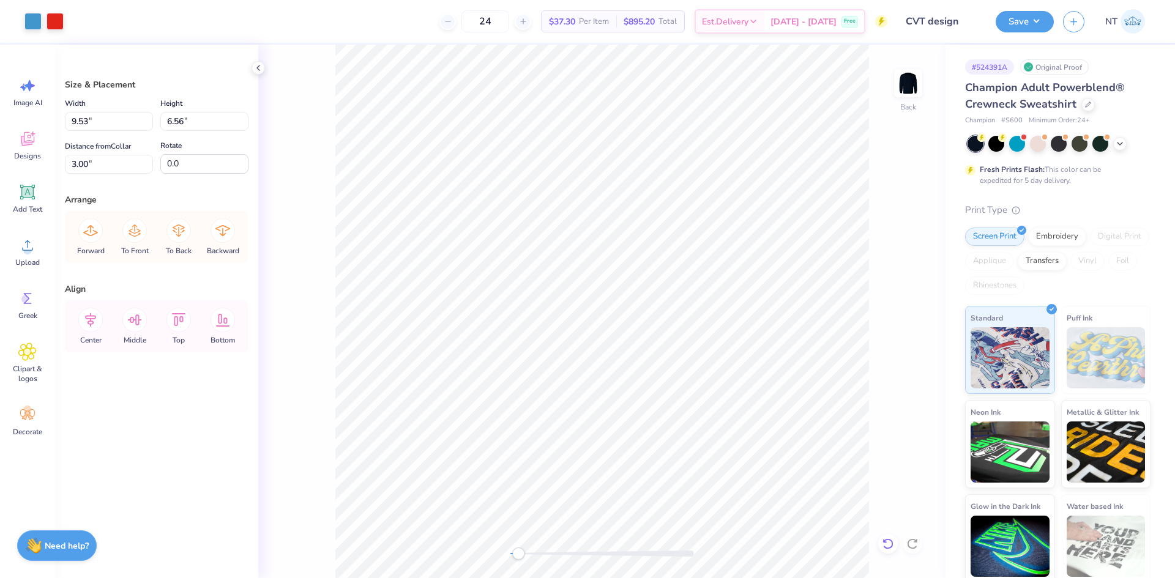
type input "3.00"
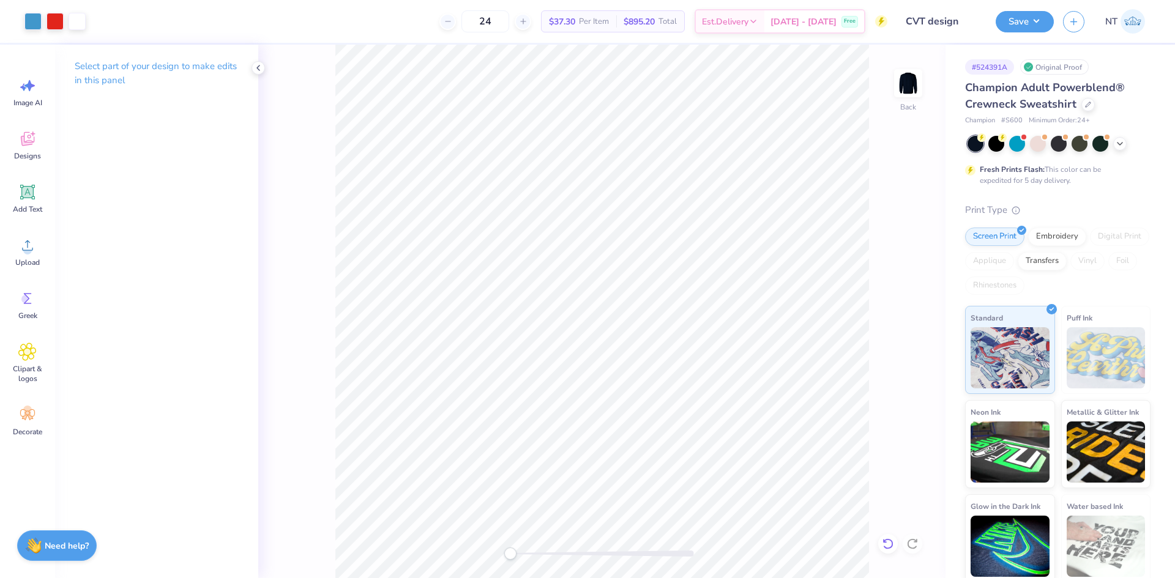
click at [889, 537] on div at bounding box center [888, 544] width 20 height 20
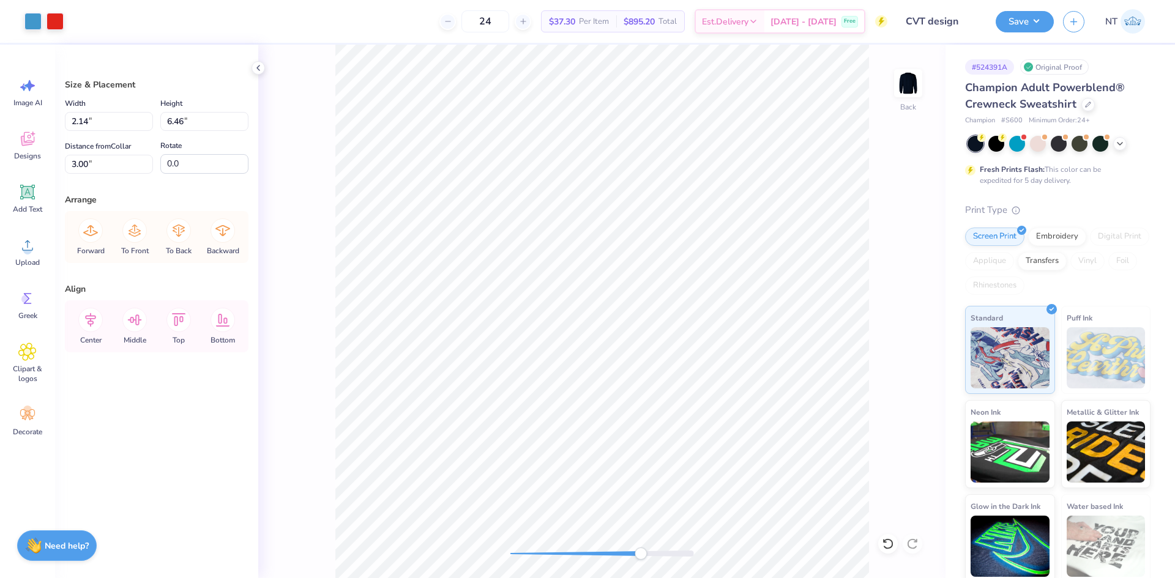
type input "3.05"
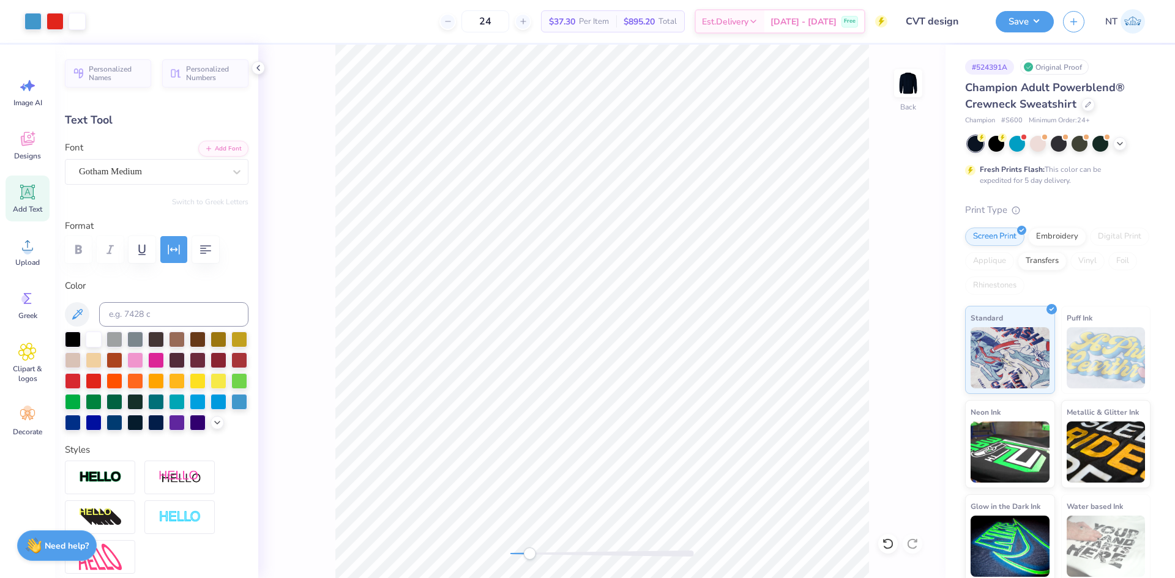
type input "1.28"
type input "6.56"
type input "3.00"
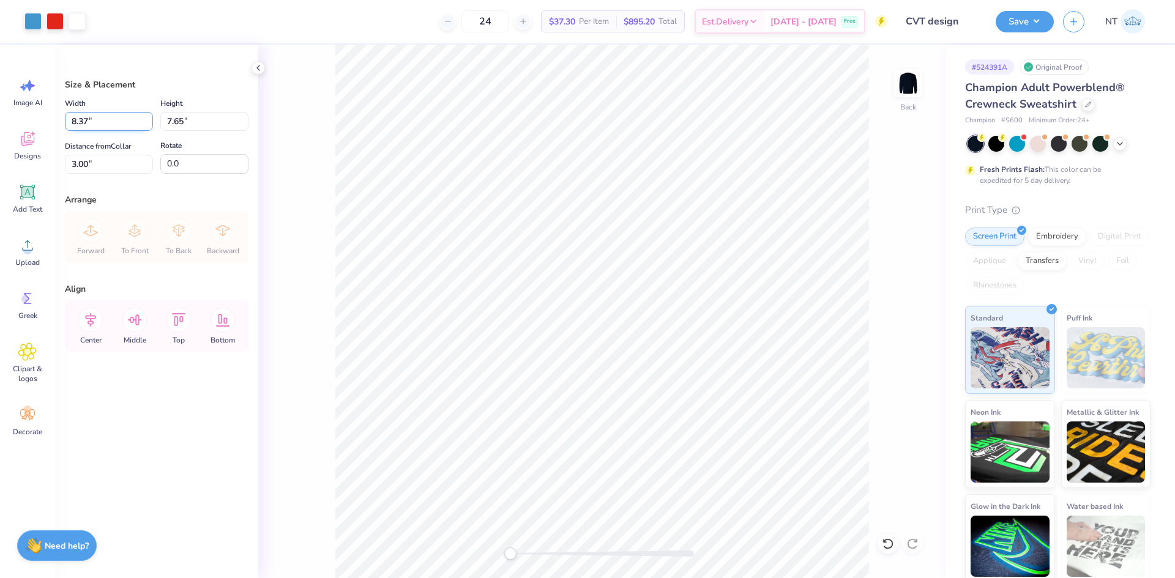
click at [101, 121] on input "8.37" at bounding box center [109, 121] width 88 height 19
type input "9.00"
type input "8.22"
click at [77, 164] on input "2.71" at bounding box center [109, 164] width 88 height 19
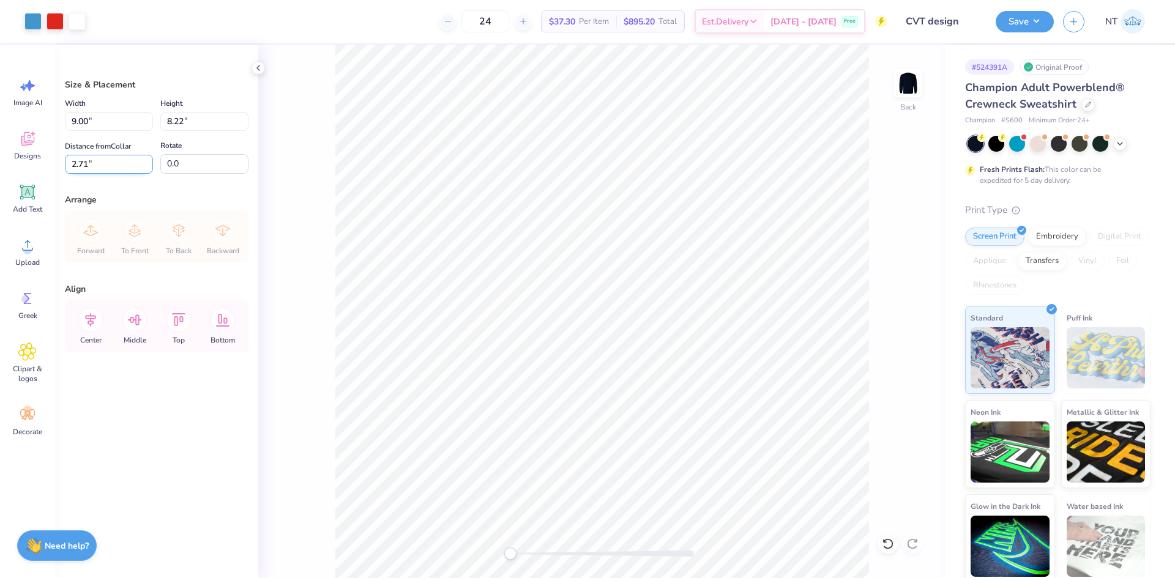
click at [77, 164] on input "2.71" at bounding box center [109, 164] width 88 height 19
type input "3.00"
click at [1038, 21] on button "Save" at bounding box center [1025, 19] width 58 height 21
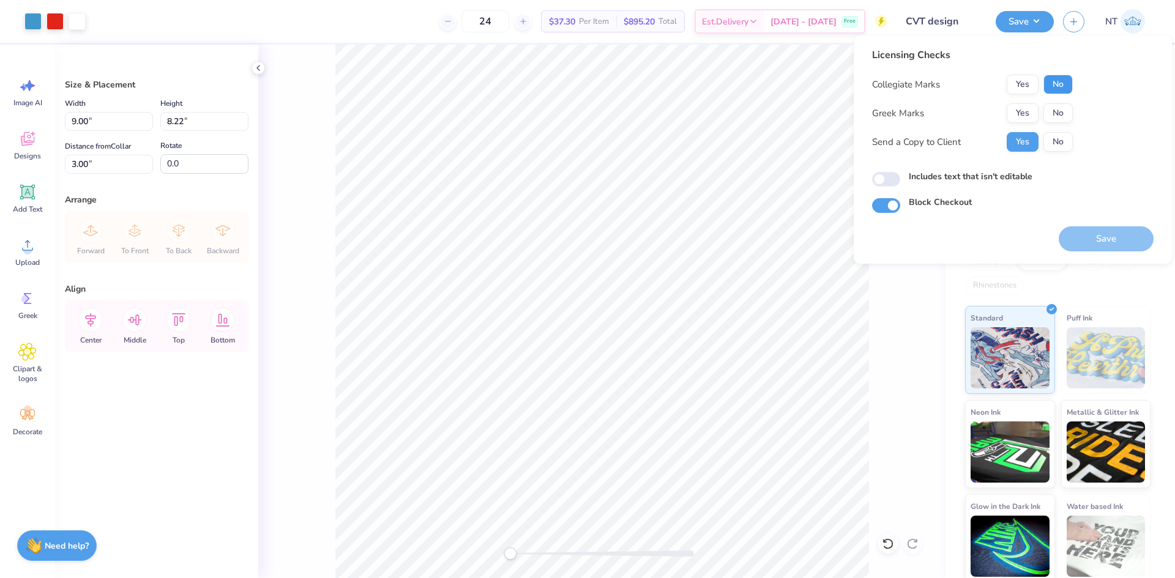
click at [1057, 90] on button "No" at bounding box center [1058, 85] width 29 height 20
click at [1054, 114] on button "No" at bounding box center [1058, 113] width 29 height 20
click at [1103, 234] on button "Save" at bounding box center [1106, 238] width 95 height 25
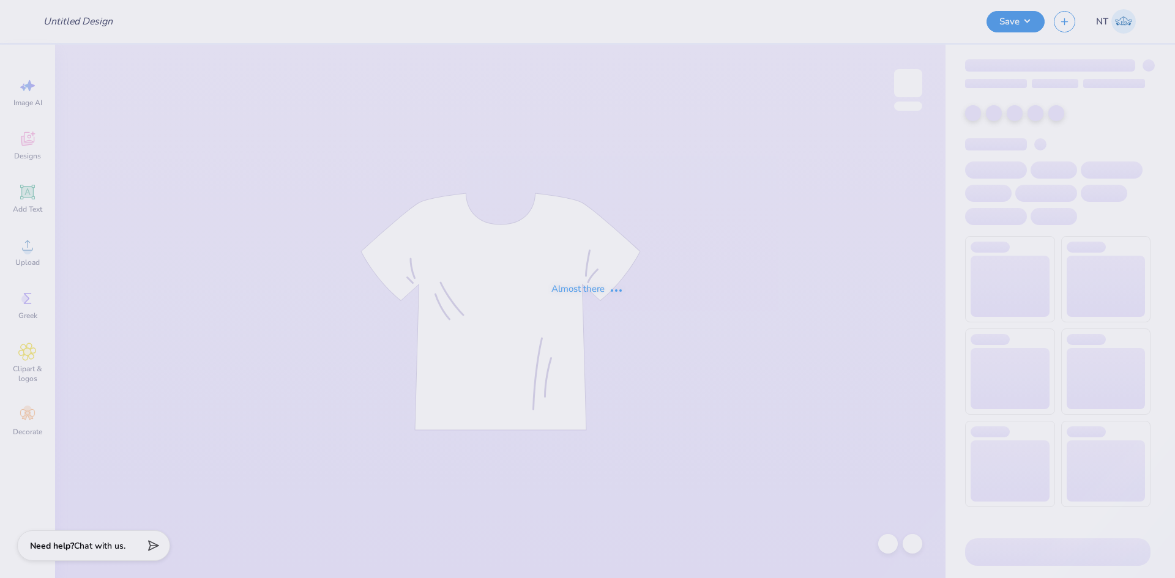
type input "Fishing Design 1"
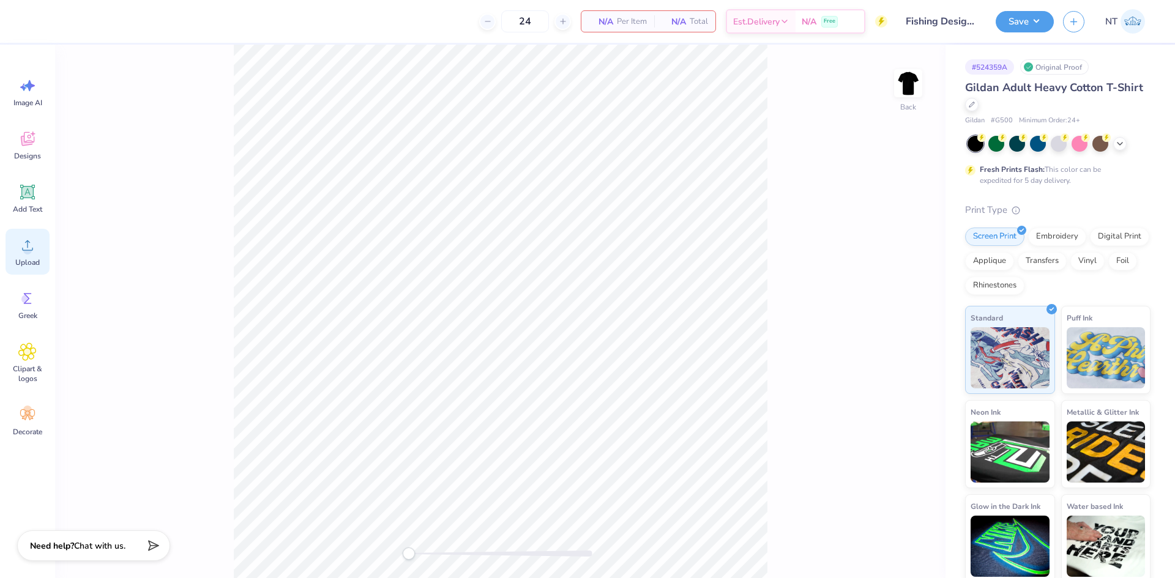
click at [28, 250] on icon at bounding box center [27, 246] width 11 height 10
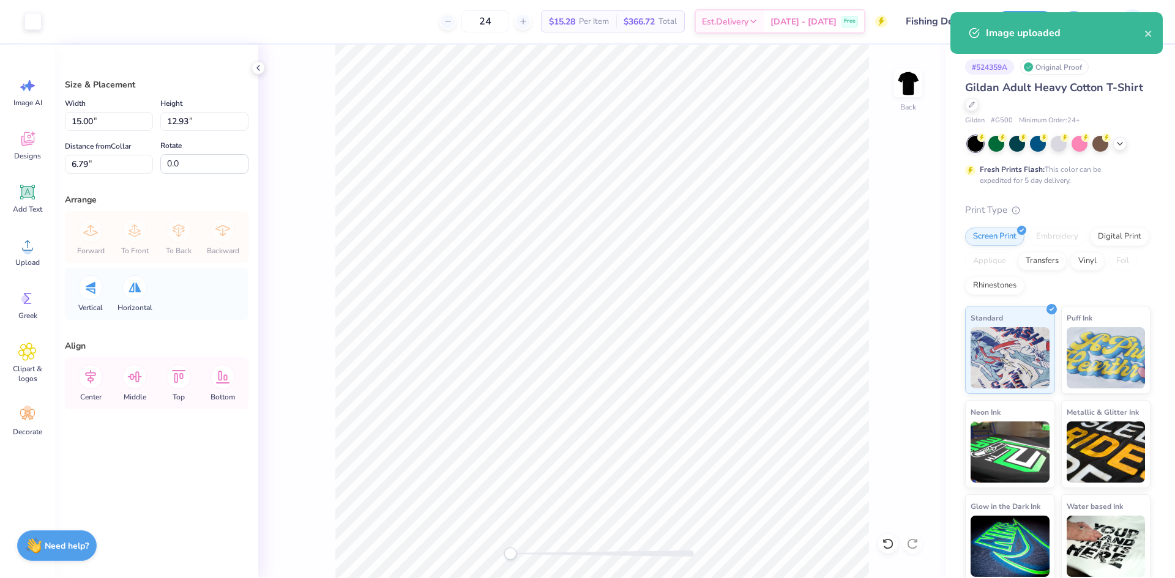
type input "6.98"
type input "6.01"
type input "13.70"
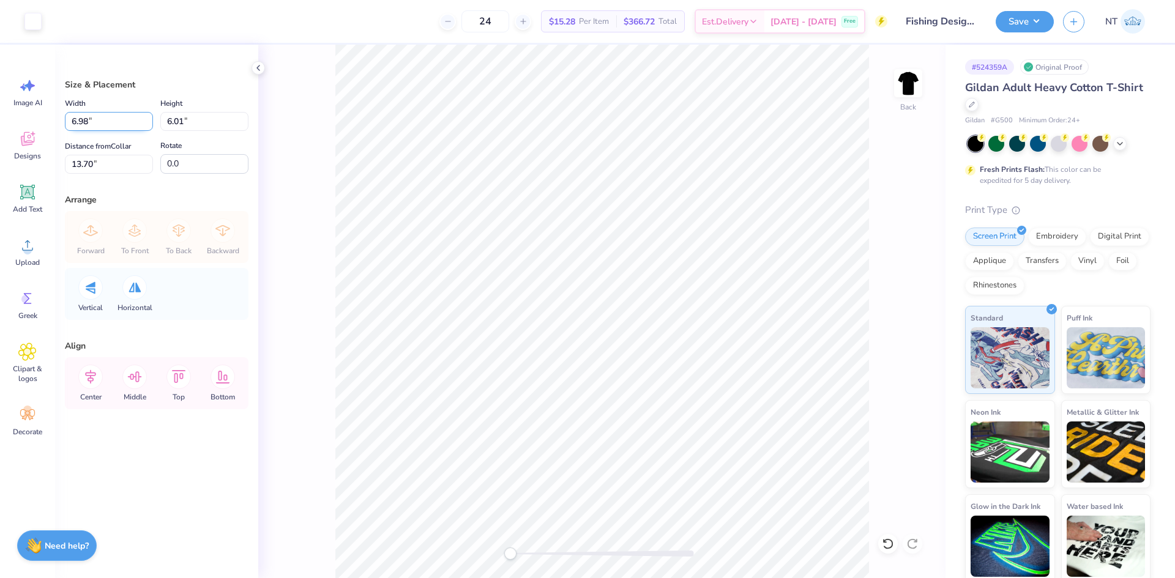
click at [80, 121] on input "6.98" at bounding box center [109, 121] width 88 height 19
type input "3.50"
type input "3.02"
type input "4.30"
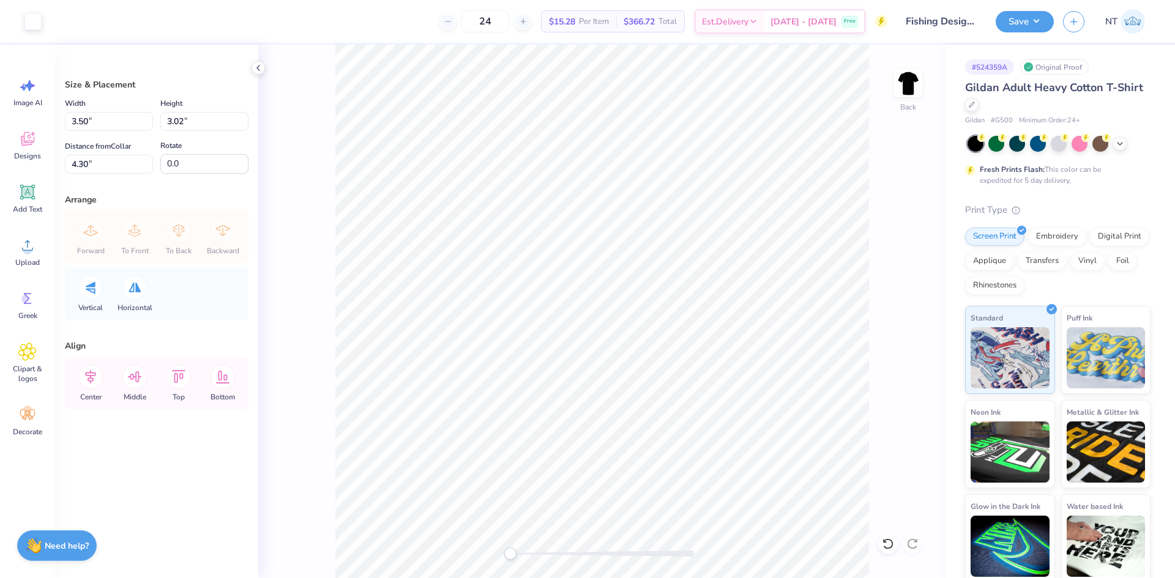
click at [92, 153] on label "Distance from [GEOGRAPHIC_DATA]" at bounding box center [98, 146] width 66 height 15
click at [92, 155] on input "4.30" at bounding box center [109, 164] width 88 height 19
click at [92, 153] on label "Distance from [GEOGRAPHIC_DATA]" at bounding box center [98, 146] width 66 height 15
click at [92, 155] on input "4.30" at bounding box center [109, 164] width 88 height 19
click at [85, 162] on input "4.30" at bounding box center [109, 164] width 88 height 19
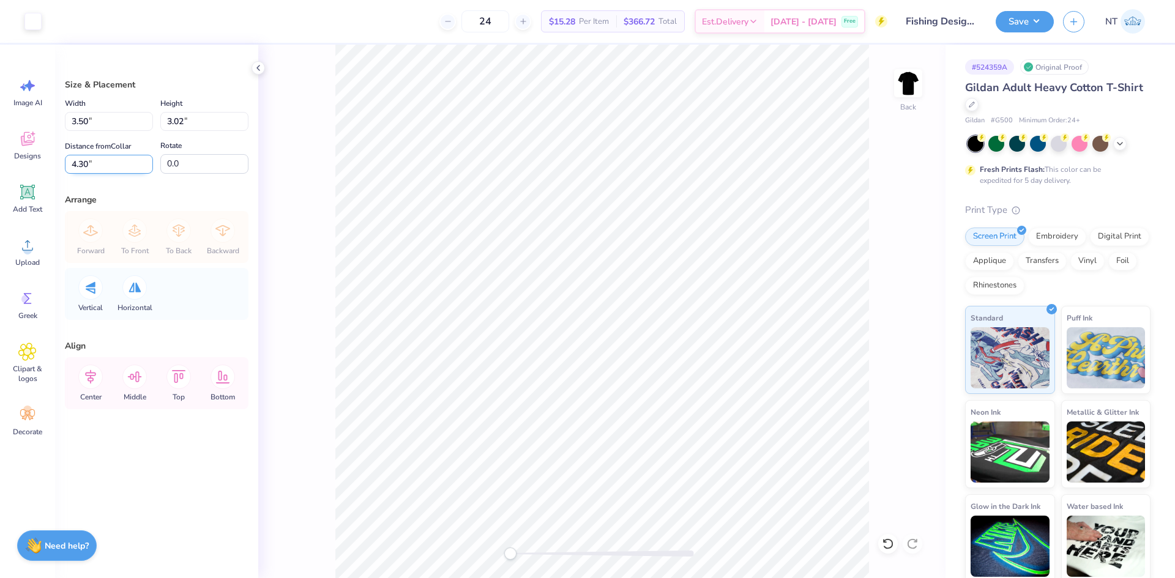
click at [85, 162] on input "4.30" at bounding box center [109, 164] width 88 height 19
type input "3"
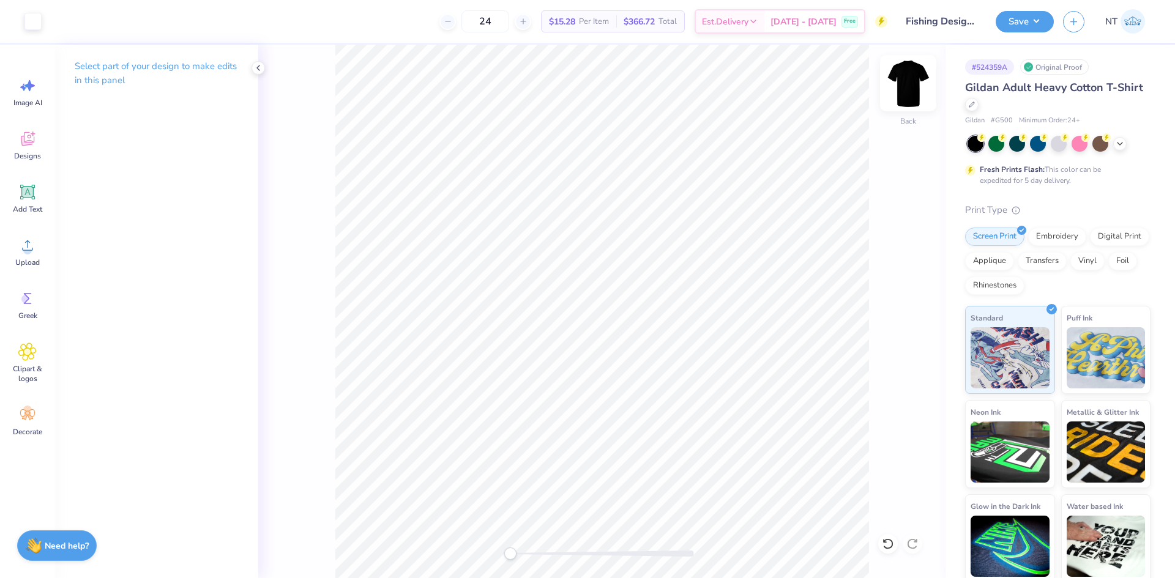
click at [917, 82] on img at bounding box center [908, 83] width 49 height 49
click at [29, 253] on circle at bounding box center [27, 250] width 9 height 9
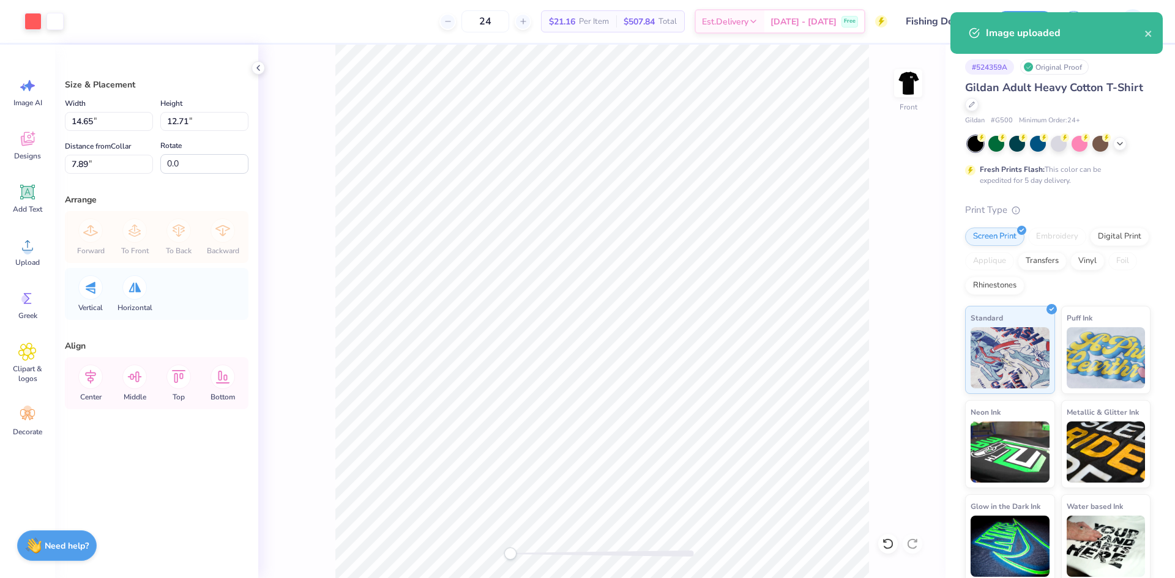
type input "11.20"
type input "9.73"
type input "10.88"
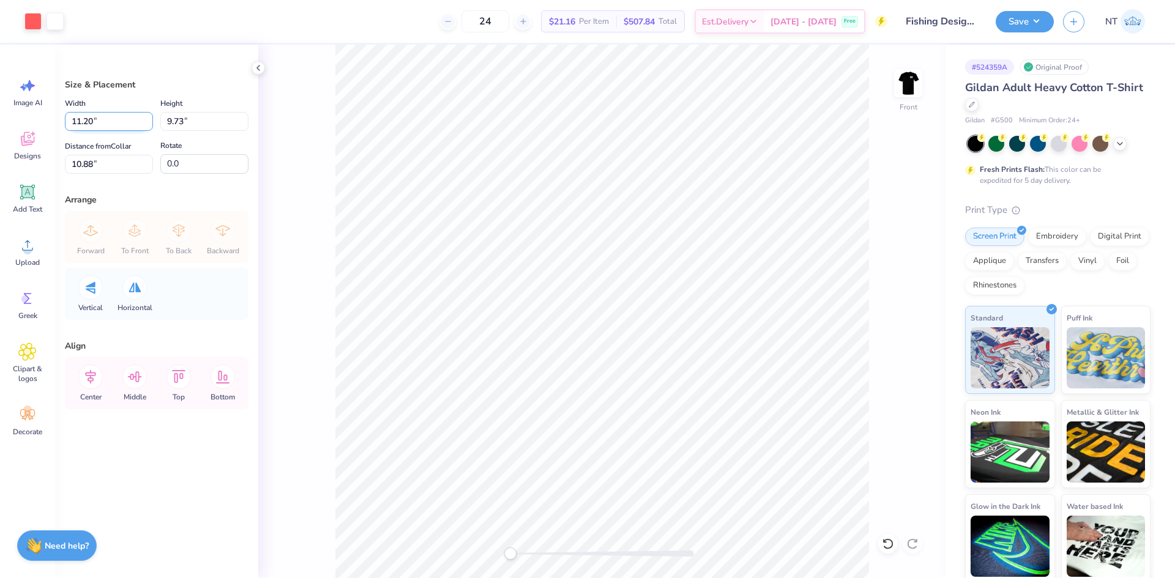
click at [77, 119] on input "11.20" at bounding box center [109, 121] width 88 height 19
type input "12.00"
type input "10.42"
click at [105, 160] on input "2.65" at bounding box center [109, 164] width 88 height 19
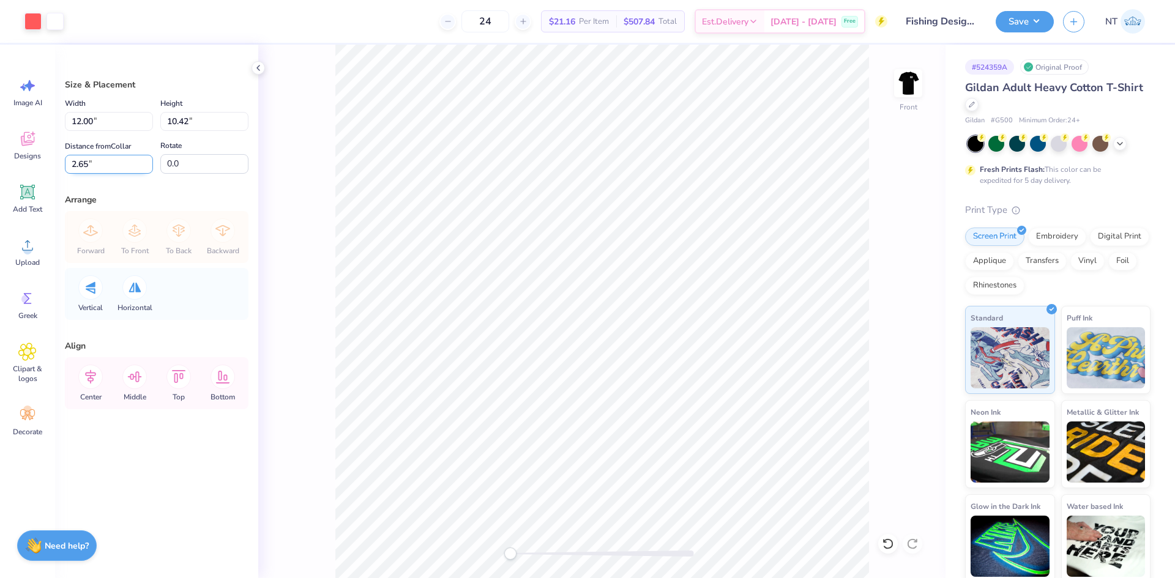
click at [105, 160] on input "2.65" at bounding box center [109, 164] width 88 height 19
click at [76, 160] on input "2.653" at bounding box center [109, 164] width 88 height 19
type input "3"
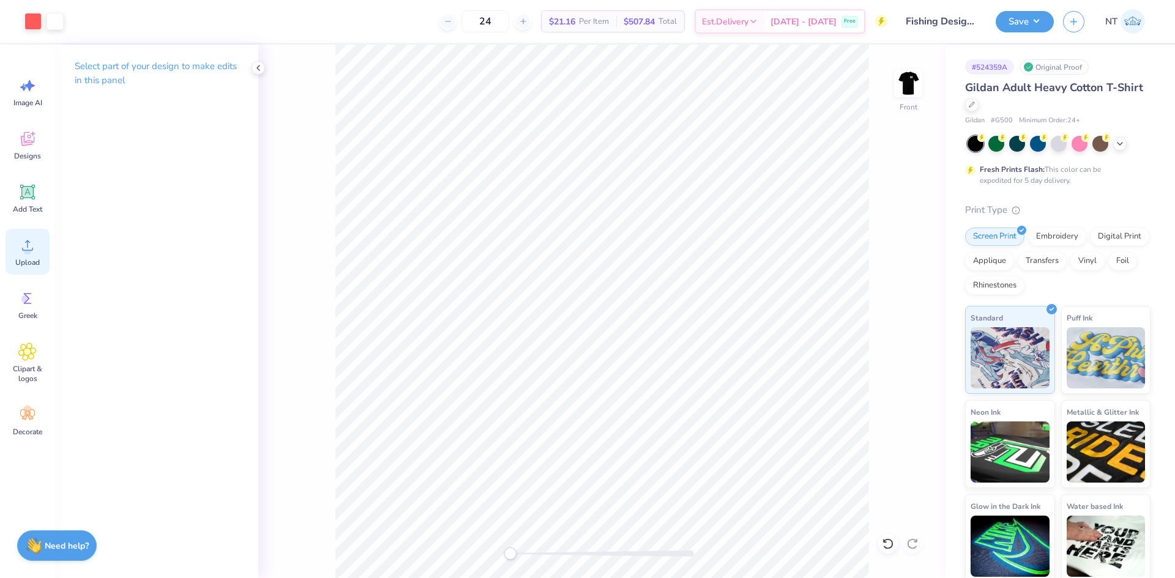
click at [22, 261] on span "Upload" at bounding box center [27, 263] width 24 height 10
click at [15, 189] on div "Add Text" at bounding box center [28, 199] width 44 height 46
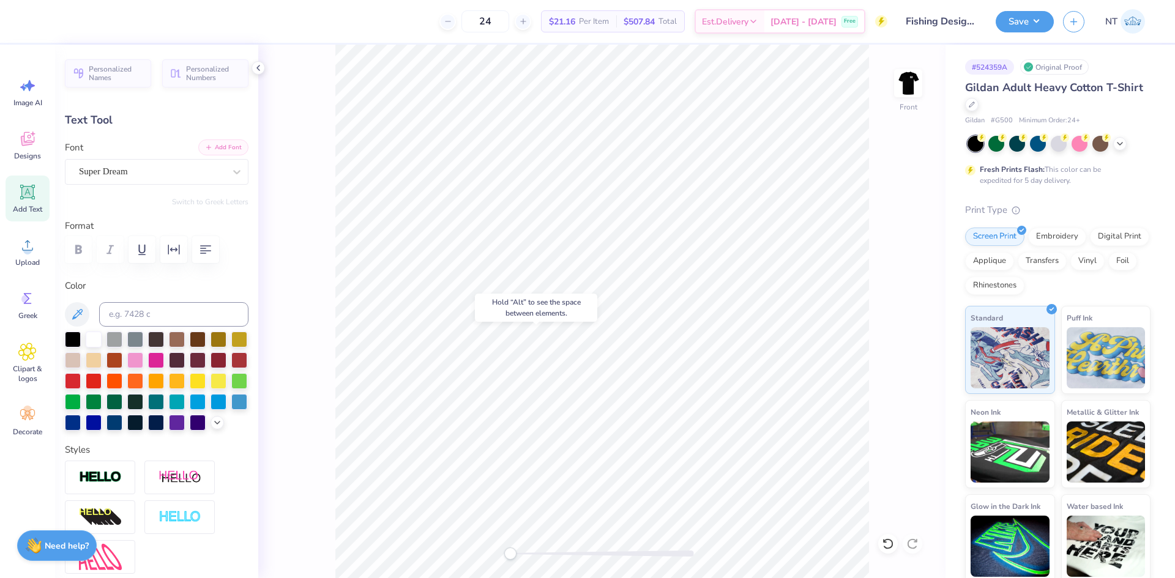
click at [231, 143] on button "Add Font" at bounding box center [223, 148] width 50 height 16
click at [210, 155] on button "Add Font" at bounding box center [223, 148] width 50 height 16
type textarea "Catch the Big One or Die Trying"
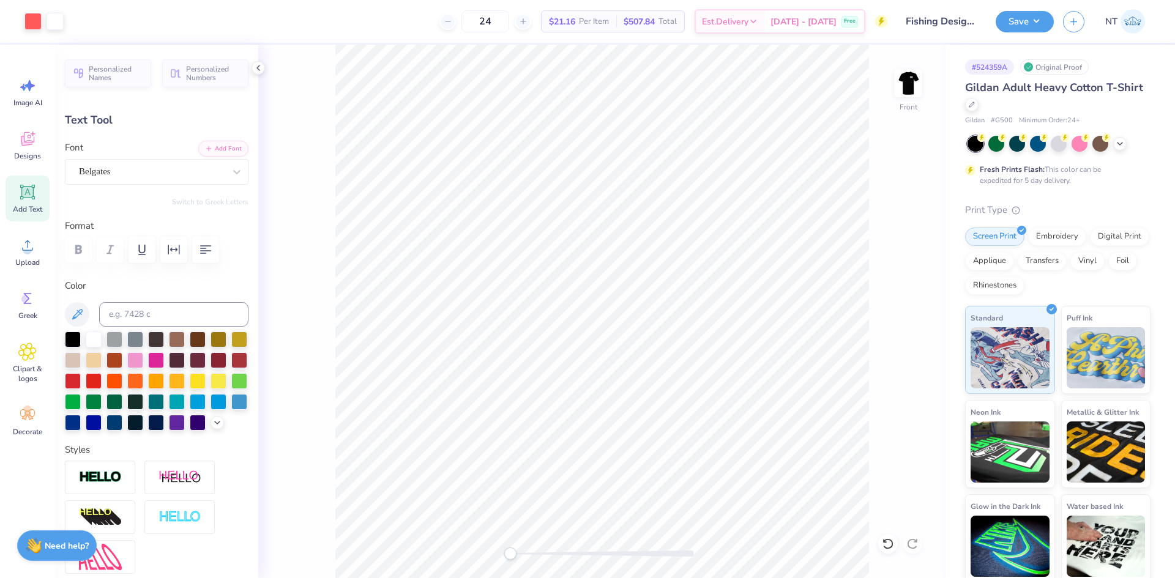
type input "9.13"
type input "0.91"
type input "16.10"
type input "9.97"
type input "0.99"
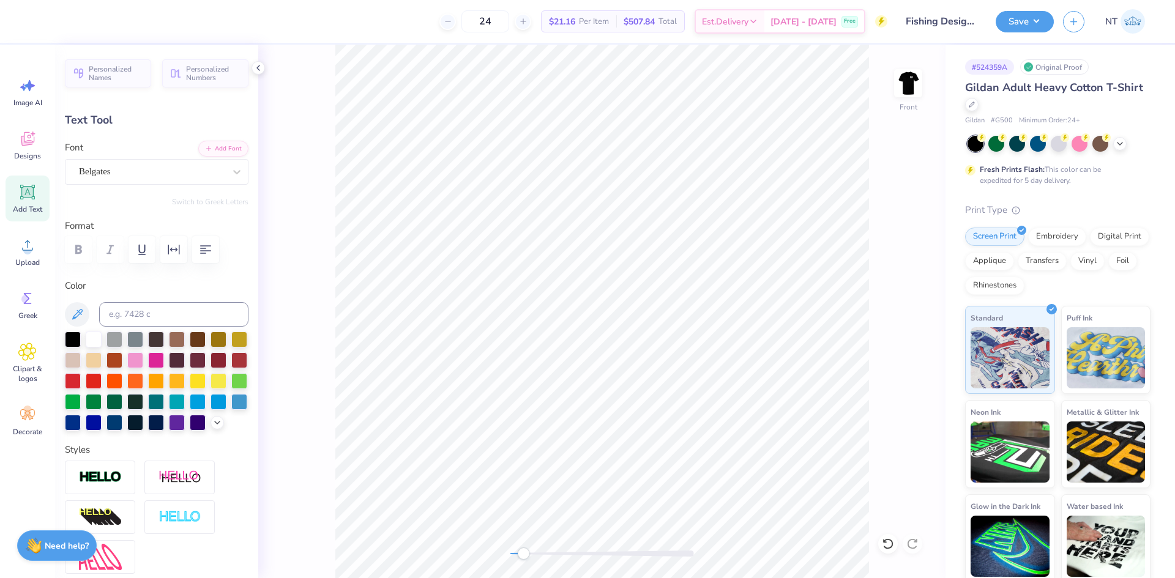
type input "13.66"
type input "10.60"
type input "1.05"
type input "13.57"
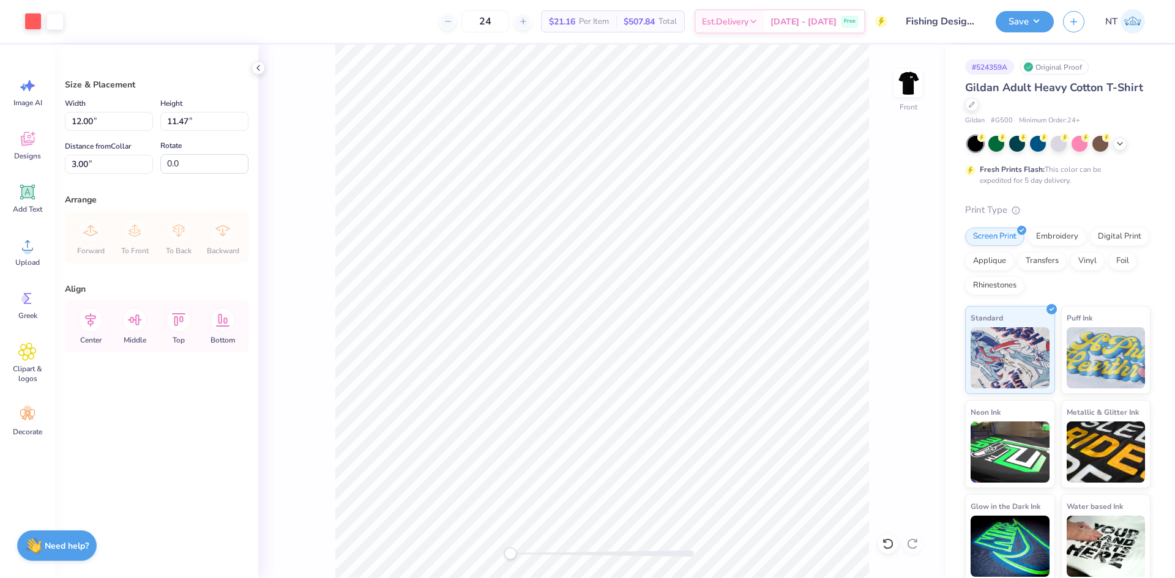
click at [880, 89] on div "Front" at bounding box center [601, 312] width 687 height 534
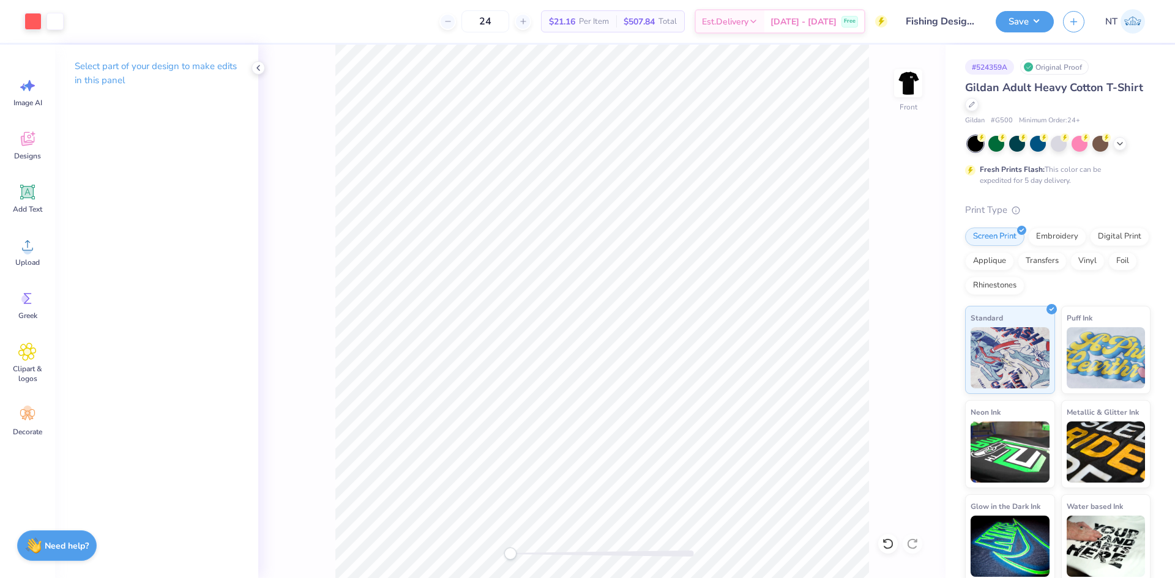
click at [893, 89] on div "Front" at bounding box center [601, 312] width 687 height 534
click at [908, 85] on img at bounding box center [908, 83] width 49 height 49
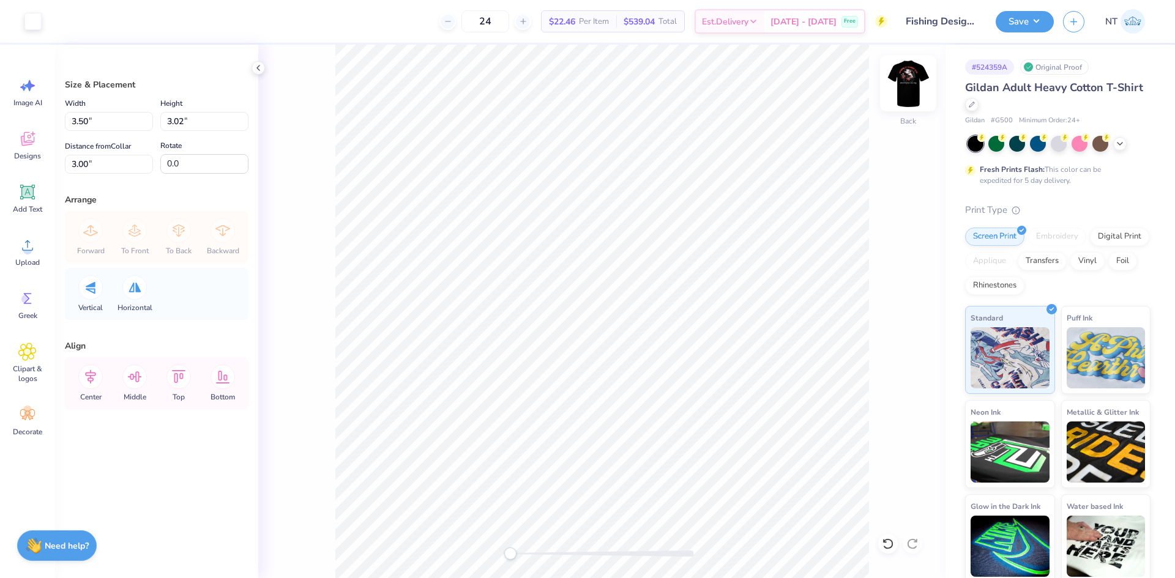
click at [918, 89] on img at bounding box center [908, 83] width 49 height 49
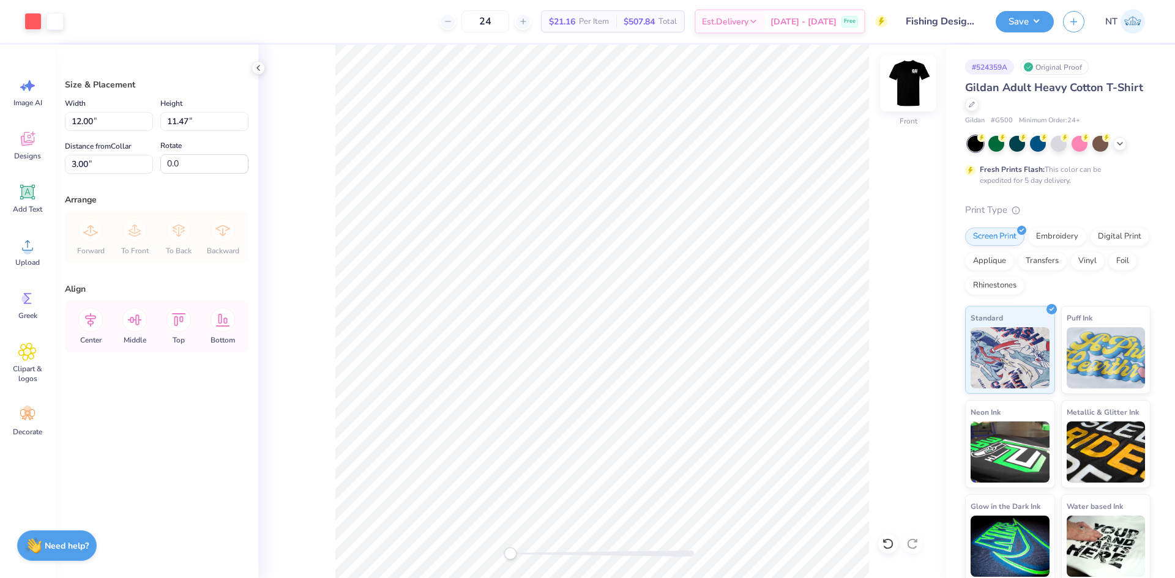
click at [913, 80] on img at bounding box center [908, 83] width 49 height 49
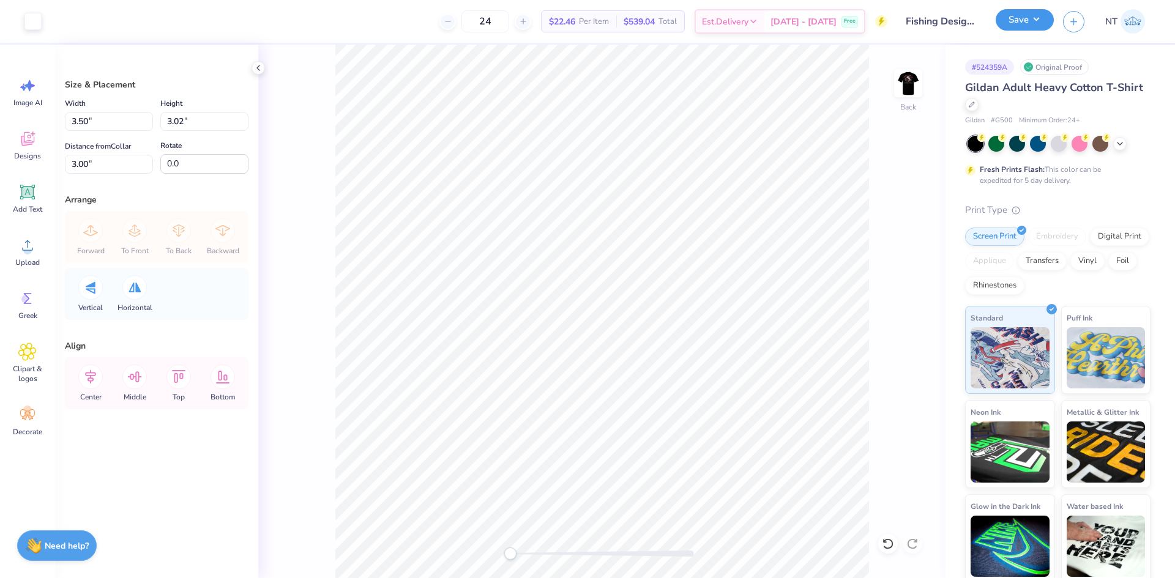
click at [1025, 11] on button "Save" at bounding box center [1025, 19] width 58 height 21
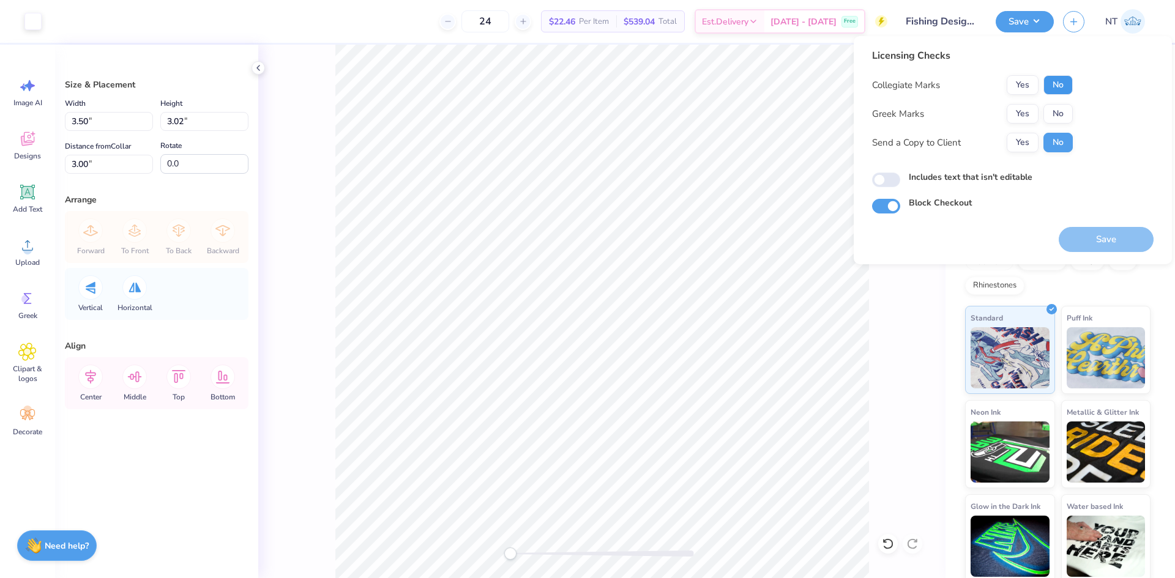
click at [1052, 85] on button "No" at bounding box center [1058, 85] width 29 height 20
click at [1052, 117] on button "No" at bounding box center [1058, 114] width 29 height 20
click at [1106, 244] on button "Save" at bounding box center [1106, 239] width 95 height 25
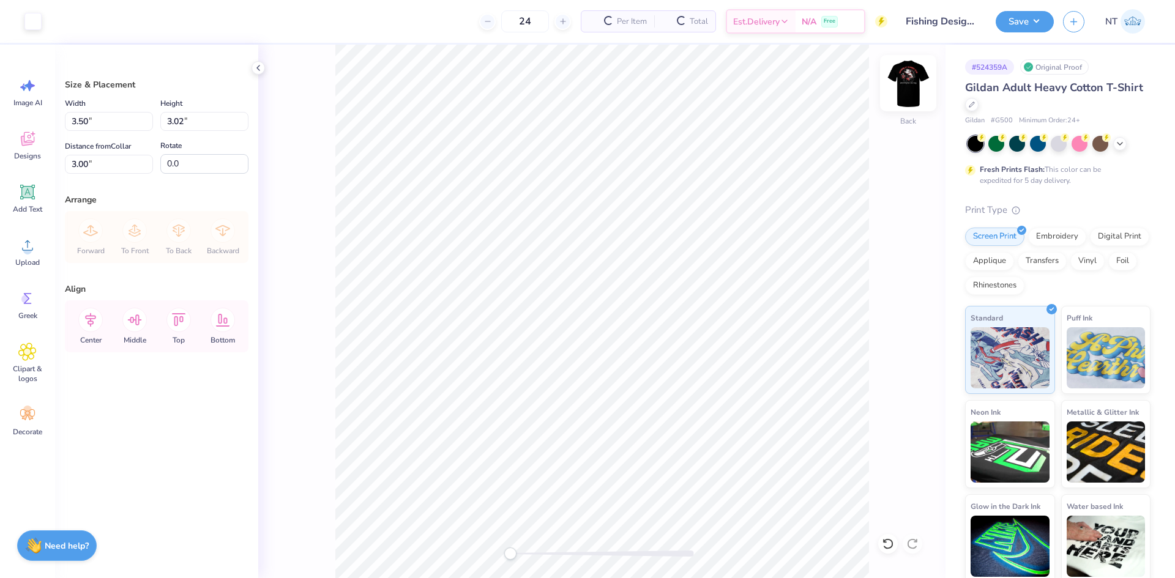
click at [901, 83] on img at bounding box center [908, 83] width 49 height 49
click at [1031, 31] on button "Save" at bounding box center [1025, 19] width 58 height 21
click at [910, 84] on img at bounding box center [908, 83] width 49 height 49
click at [903, 80] on img at bounding box center [908, 83] width 49 height 49
click at [1014, 17] on button "Save" at bounding box center [1025, 19] width 58 height 21
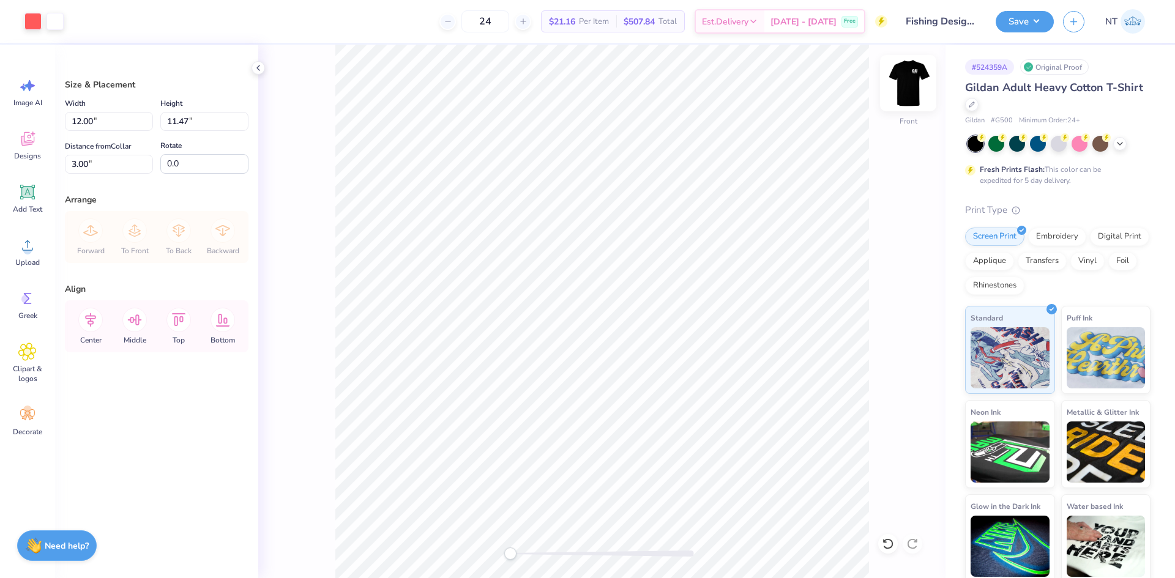
click at [915, 91] on img at bounding box center [908, 83] width 49 height 49
